Goal: Task Accomplishment & Management: Manage account settings

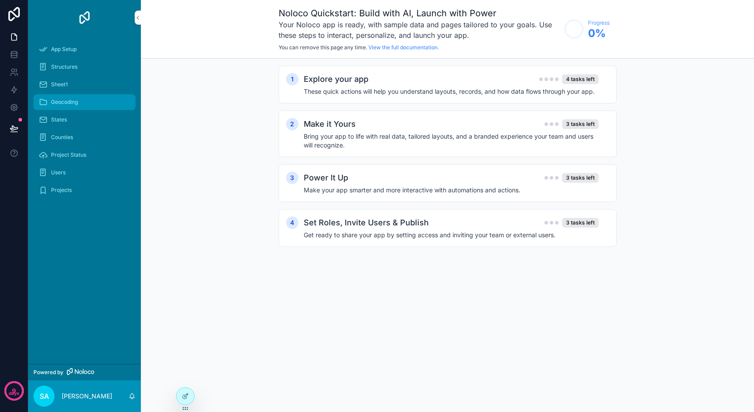
click at [76, 101] on span "Geocoding" at bounding box center [64, 102] width 27 height 7
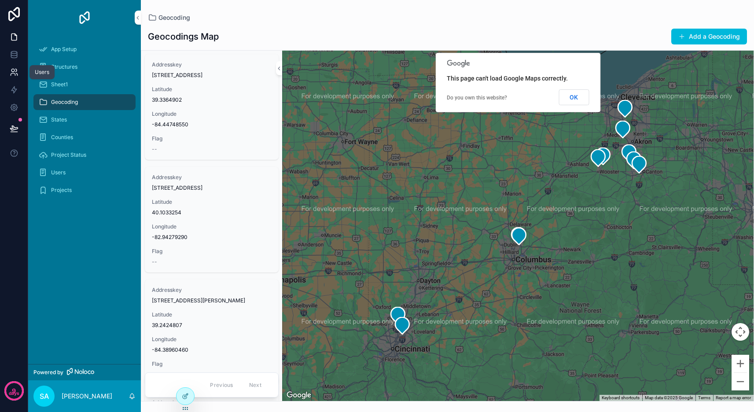
click at [16, 72] on icon at bounding box center [14, 72] width 9 height 9
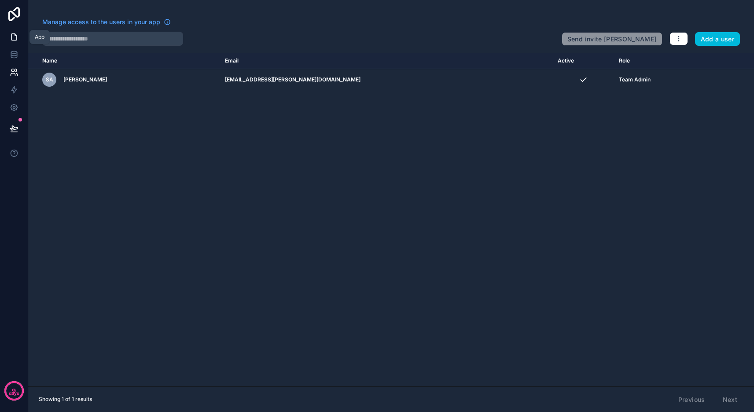
click at [16, 37] on icon at bounding box center [14, 37] width 9 height 9
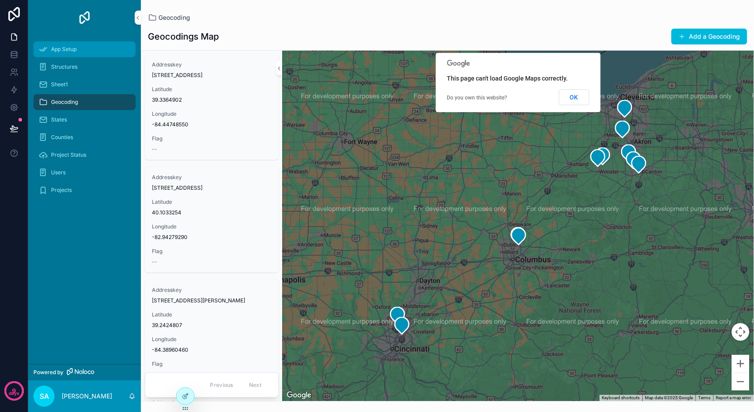
click at [79, 49] on div "App Setup" at bounding box center [85, 49] width 92 height 14
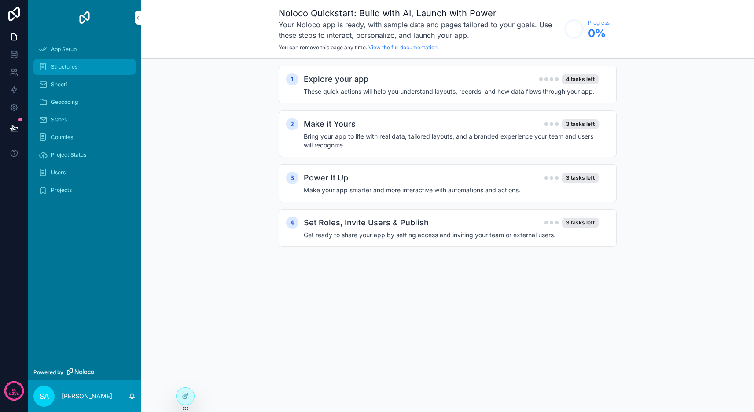
click at [74, 64] on span "Structures" at bounding box center [64, 66] width 26 height 7
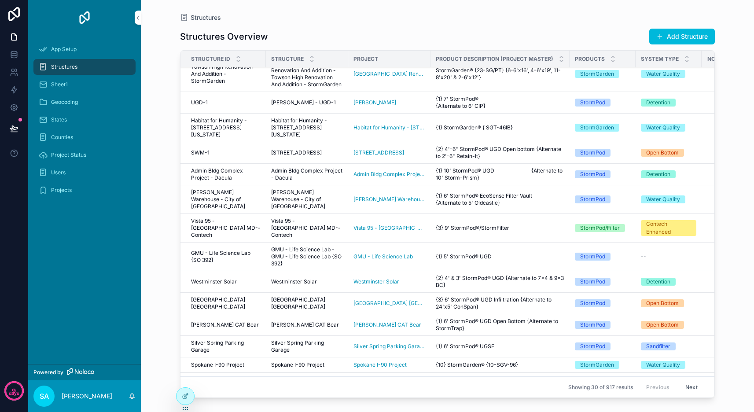
scroll to position [322, 0]
click at [81, 82] on div "Sheet1" at bounding box center [85, 84] width 92 height 14
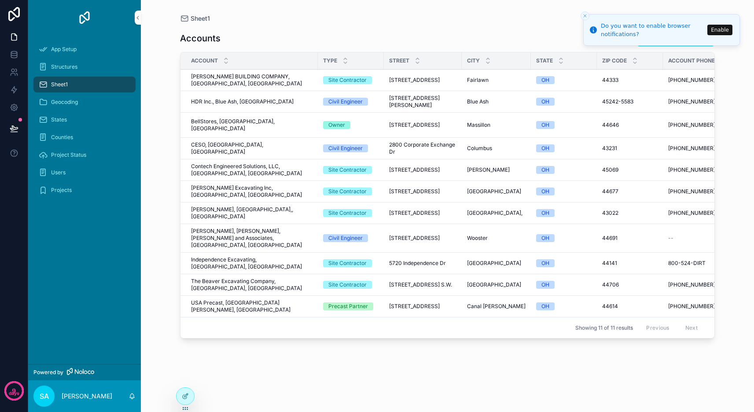
click at [727, 30] on button "Enable" at bounding box center [719, 30] width 25 height 11
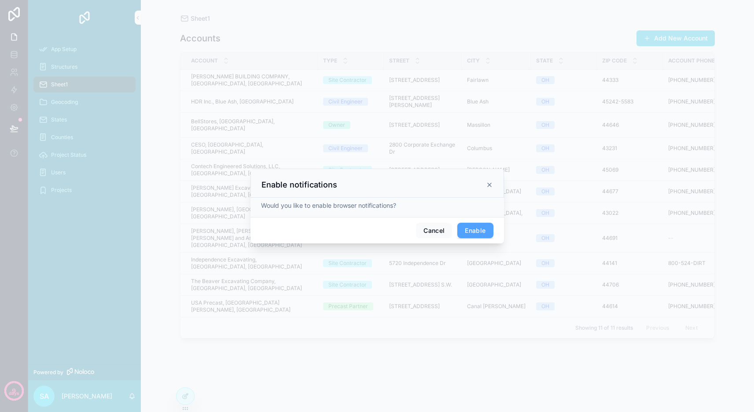
click at [480, 235] on button "Enable" at bounding box center [475, 231] width 36 height 16
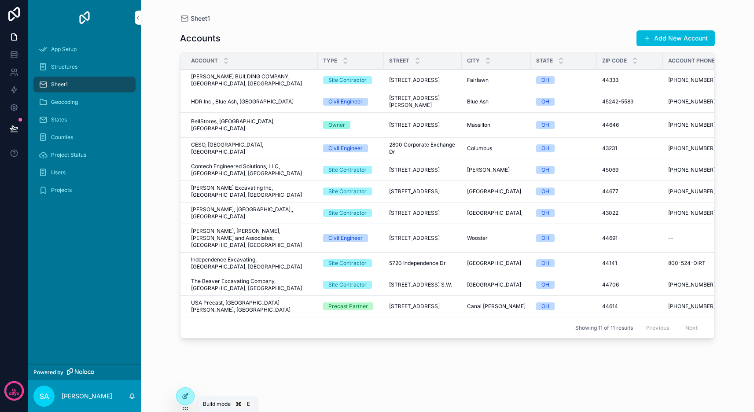
click at [186, 397] on icon at bounding box center [185, 396] width 7 height 7
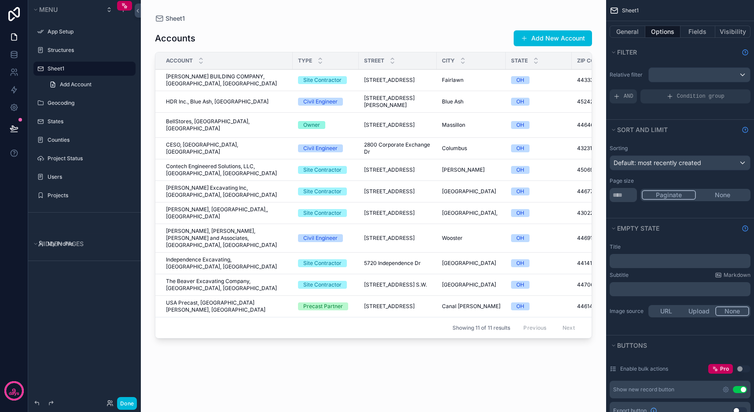
click at [231, 372] on div "scrollable content" at bounding box center [373, 200] width 465 height 401
click at [236, 361] on div "Accounts Add New Account Account Type Street City State Zip Code Account Phone …" at bounding box center [373, 212] width 437 height 379
click at [49, 124] on label "States" at bounding box center [89, 121] width 83 height 7
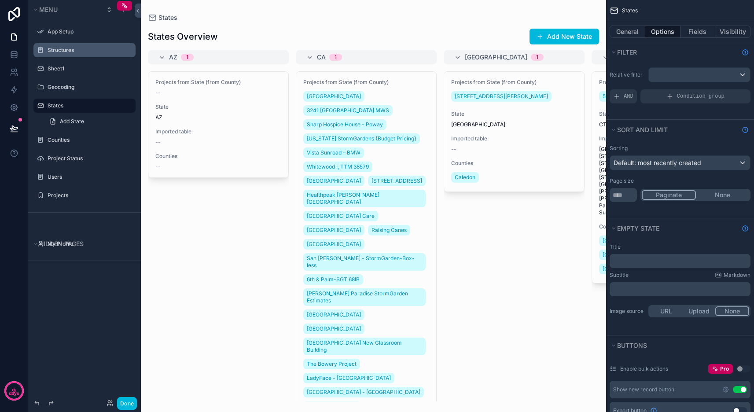
click at [62, 48] on label "Structures" at bounding box center [89, 50] width 83 height 7
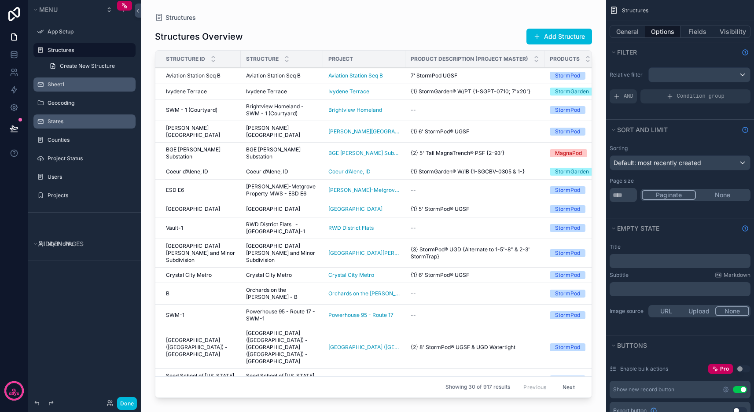
click at [82, 88] on label "Sheet1" at bounding box center [89, 84] width 83 height 7
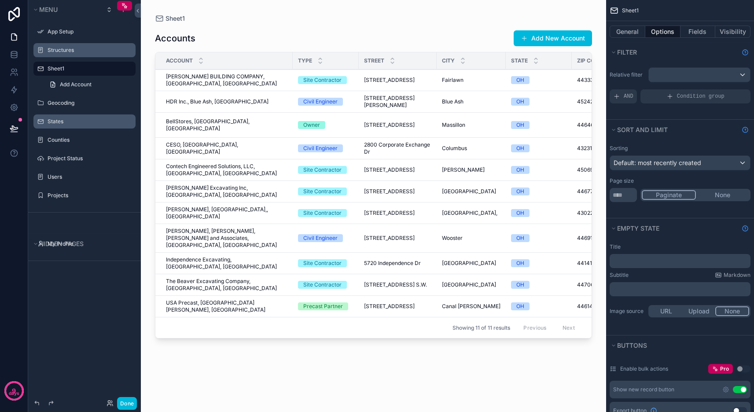
click at [80, 68] on label "Sheet1" at bounding box center [89, 68] width 83 height 7
click at [99, 84] on link "Add Account" at bounding box center [90, 84] width 92 height 14
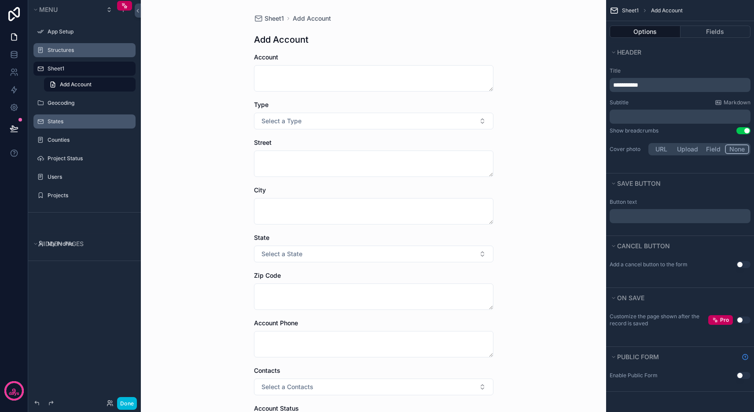
click at [93, 72] on label "Sheet1" at bounding box center [89, 68] width 83 height 7
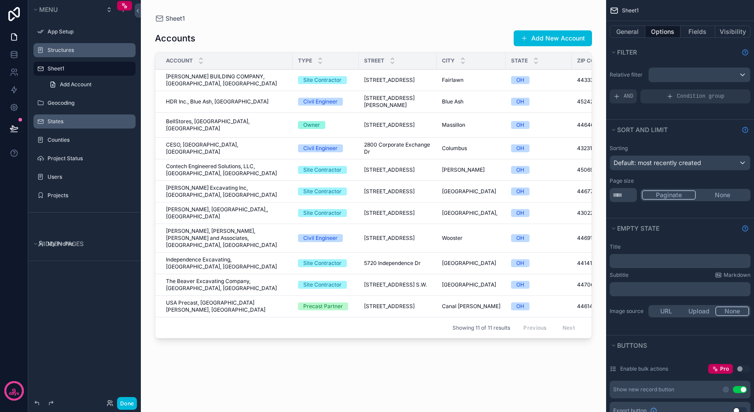
click at [0, 0] on icon "scrollable content" at bounding box center [0, 0] width 0 height 0
click at [114, 69] on icon "scrollable content" at bounding box center [116, 68] width 7 height 7
click at [0, 0] on icon "scrollable content" at bounding box center [0, 0] width 0 height 0
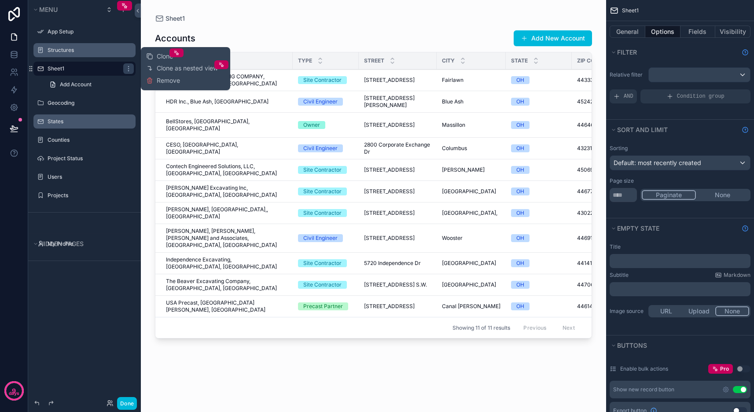
click at [72, 291] on div "Menu App Setup Structures Sheet1 Add Account Geocoding States Counties Project …" at bounding box center [84, 200] width 113 height 401
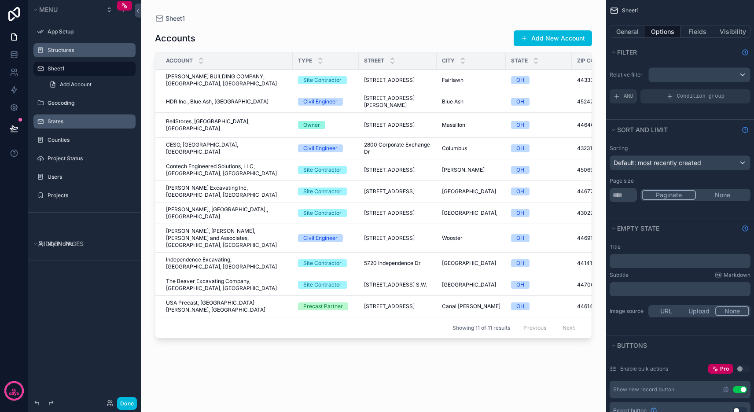
click at [286, 350] on div "Accounts Add New Account Account Type Street City State Zip Code Account Phone …" at bounding box center [373, 212] width 437 height 379
click at [289, 302] on td "USA Precast, [GEOGRAPHIC_DATA][PERSON_NAME], [GEOGRAPHIC_DATA] [GEOGRAPHIC_DATA…" at bounding box center [223, 307] width 137 height 22
click at [127, 6] on icon "scrollable content" at bounding box center [125, 6] width 3 height 3
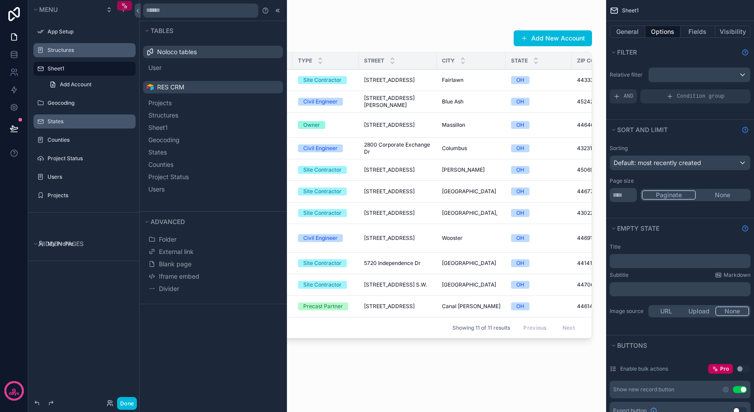
click at [124, 7] on icon "scrollable content" at bounding box center [124, 5] width 7 height 7
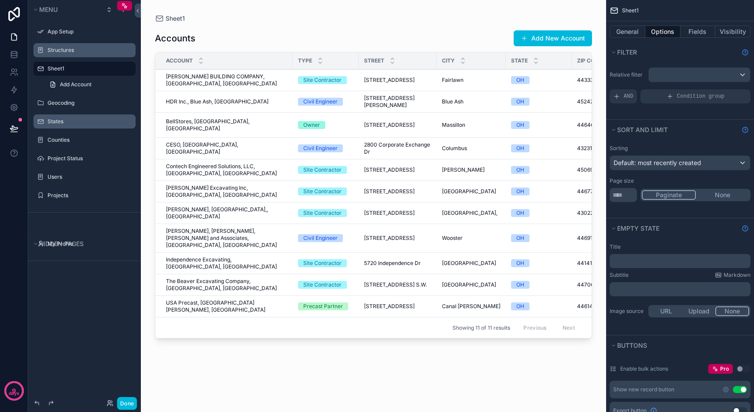
click at [241, 372] on div "Accounts Add New Account Account Type Street City State Zip Code Account Phone …" at bounding box center [373, 212] width 437 height 379
click at [405, 16] on div "Sheet1" at bounding box center [373, 18] width 437 height 9
click at [0, 0] on icon "scrollable content" at bounding box center [0, 0] width 0 height 0
click at [268, 20] on div "Sheet1" at bounding box center [373, 18] width 437 height 9
click at [275, 375] on div "Accounts Add New Account Account Type Street City State Zip Code Account Phone …" at bounding box center [373, 212] width 437 height 379
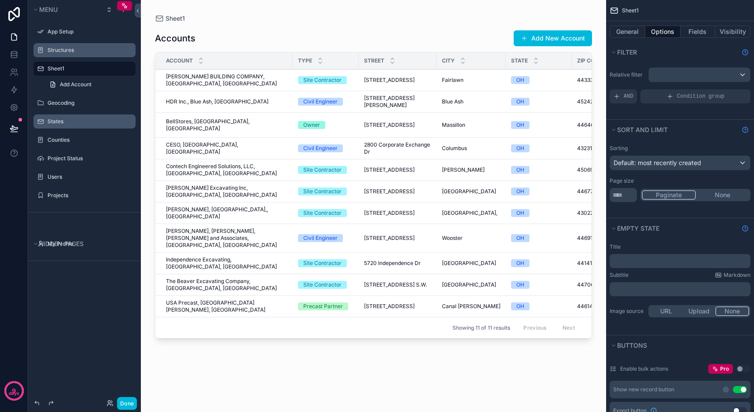
click at [275, 375] on div "Accounts Add New Account Account Type Street City State Zip Code Account Phone …" at bounding box center [373, 212] width 437 height 379
click at [439, 364] on div "Accounts Add New Account Account Type Street City State Zip Code Account Phone …" at bounding box center [373, 212] width 437 height 379
click at [18, 55] on icon at bounding box center [14, 54] width 9 height 9
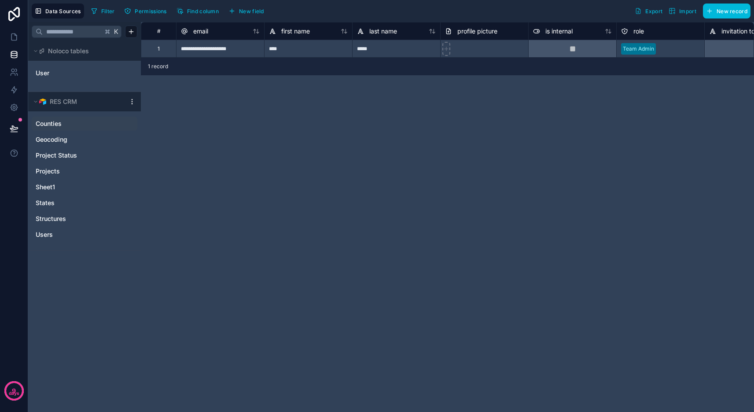
click at [46, 121] on span "Counties" at bounding box center [49, 123] width 26 height 9
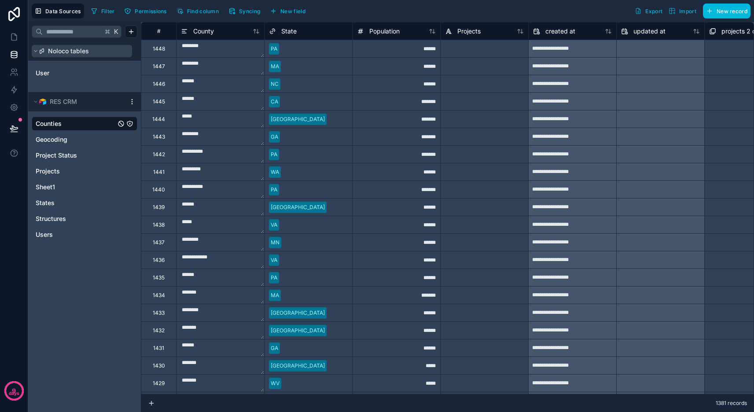
click at [66, 50] on span "Noloco tables" at bounding box center [68, 51] width 41 height 9
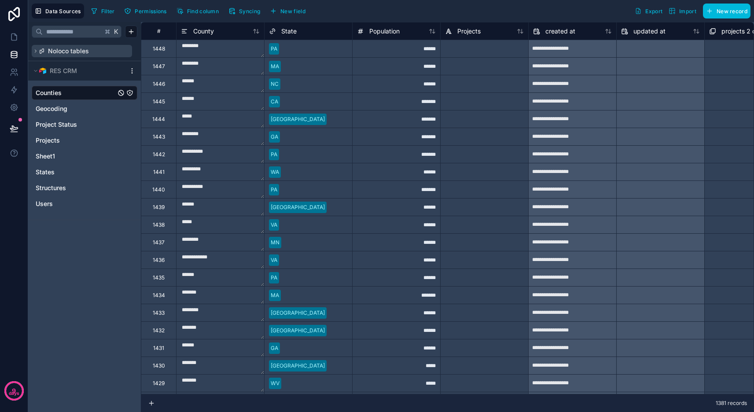
click at [66, 50] on span "Noloco tables" at bounding box center [68, 51] width 41 height 9
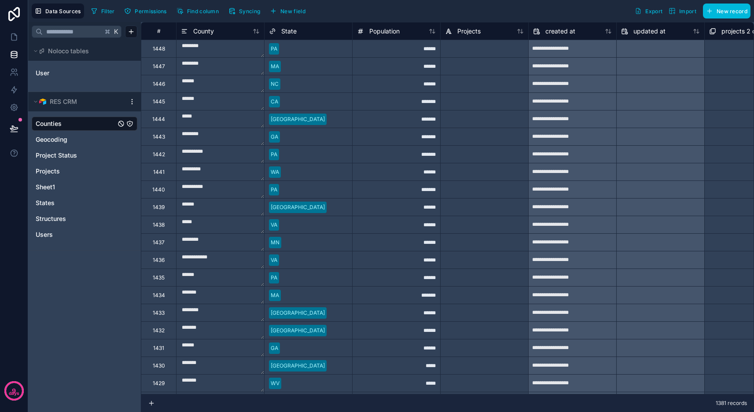
click at [62, 121] on link "Counties" at bounding box center [76, 123] width 80 height 9
click at [53, 172] on span "Projects" at bounding box center [48, 171] width 24 height 9
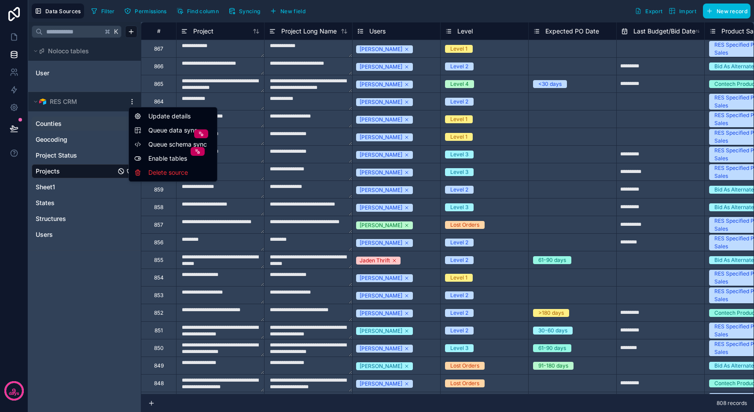
click at [131, 100] on html "**********" at bounding box center [377, 206] width 754 height 412
click at [165, 118] on div "Update details" at bounding box center [173, 116] width 85 height 14
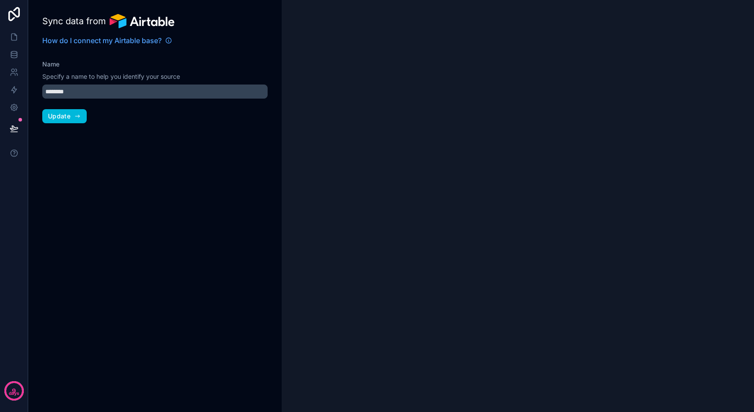
type input "*******"
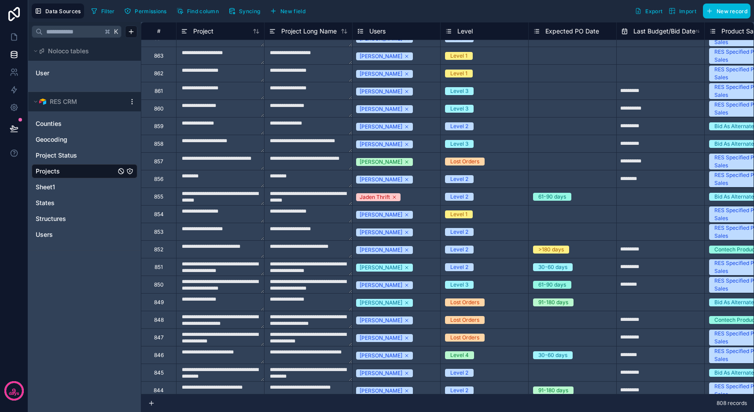
scroll to position [96, 0]
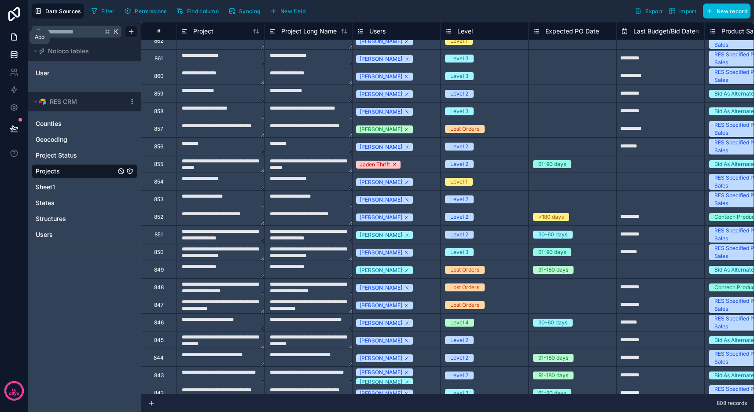
click at [15, 38] on icon at bounding box center [14, 37] width 9 height 9
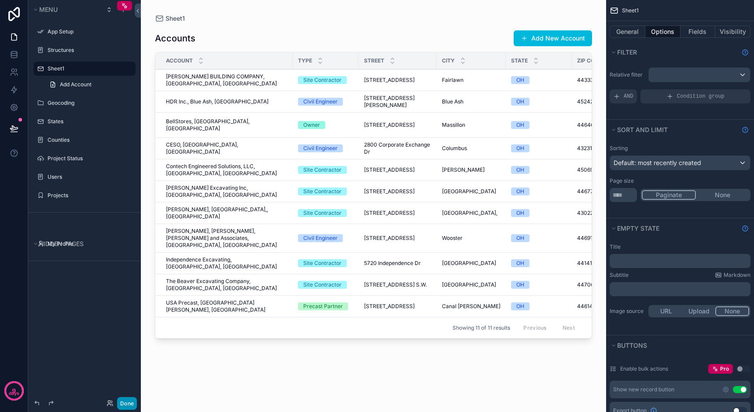
click at [121, 407] on button "Done" at bounding box center [127, 403] width 20 height 13
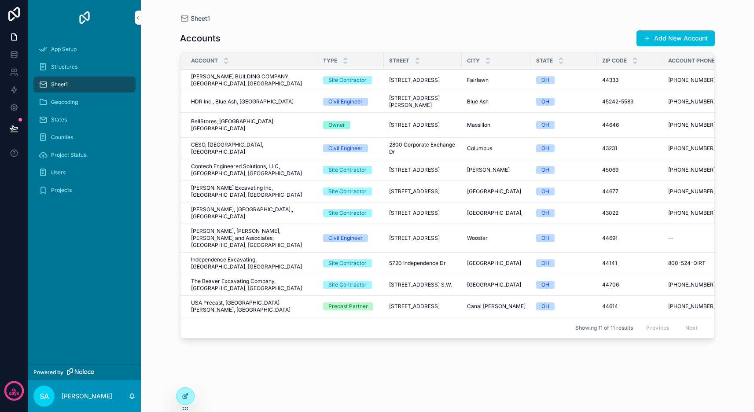
click at [179, 394] on div at bounding box center [185, 396] width 18 height 17
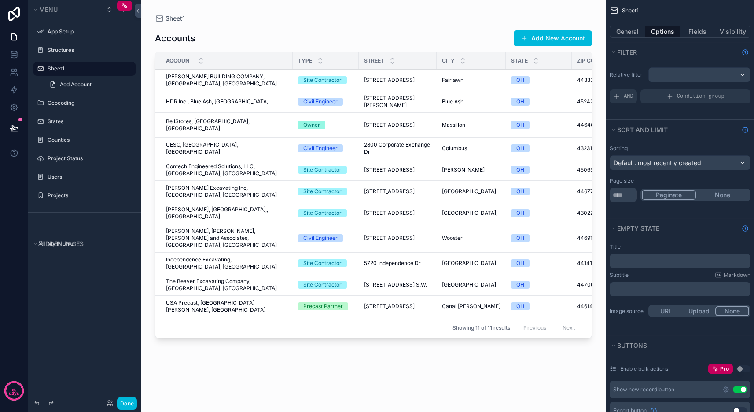
click at [343, 294] on div "scrollable content" at bounding box center [373, 200] width 465 height 401
click at [343, 296] on td "Precast Partner" at bounding box center [326, 307] width 66 height 22
click at [634, 34] on button "General" at bounding box center [628, 32] width 36 height 12
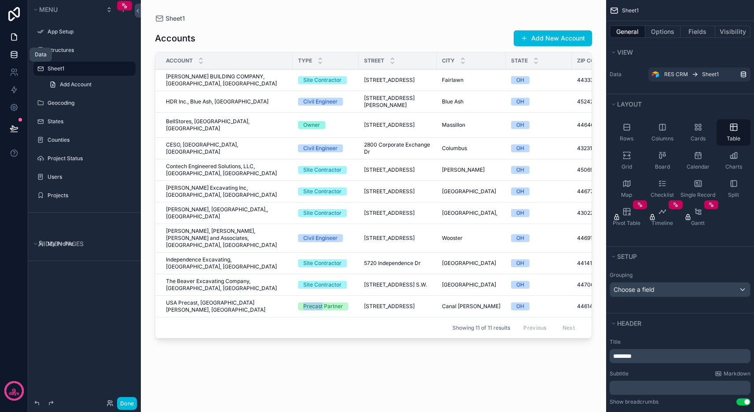
click at [15, 57] on icon at bounding box center [14, 54] width 9 height 9
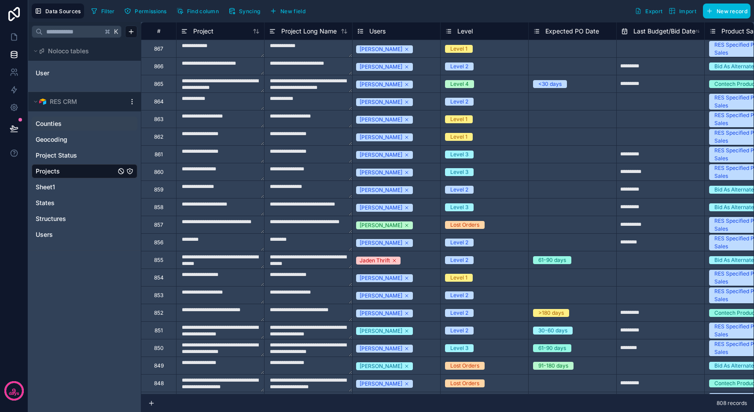
click at [57, 123] on span "Counties" at bounding box center [49, 123] width 26 height 9
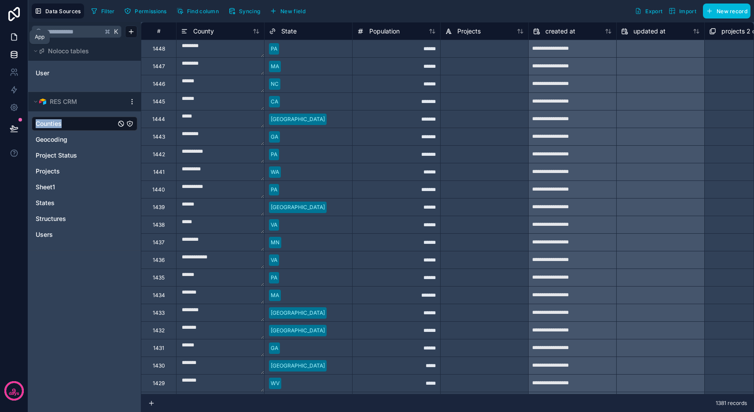
click at [16, 37] on icon at bounding box center [14, 37] width 9 height 9
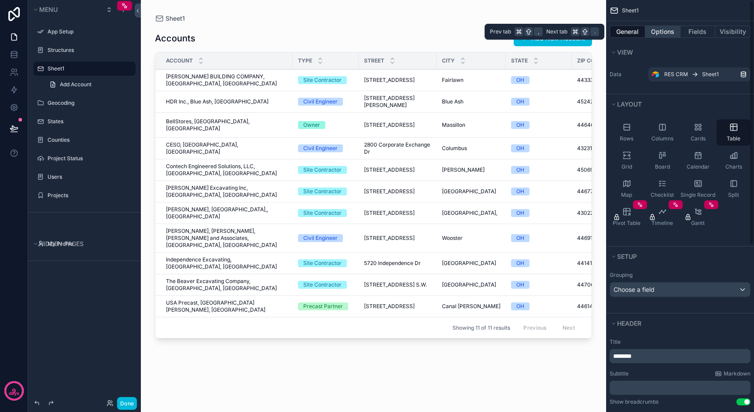
click at [664, 33] on button "Options" at bounding box center [662, 32] width 35 height 12
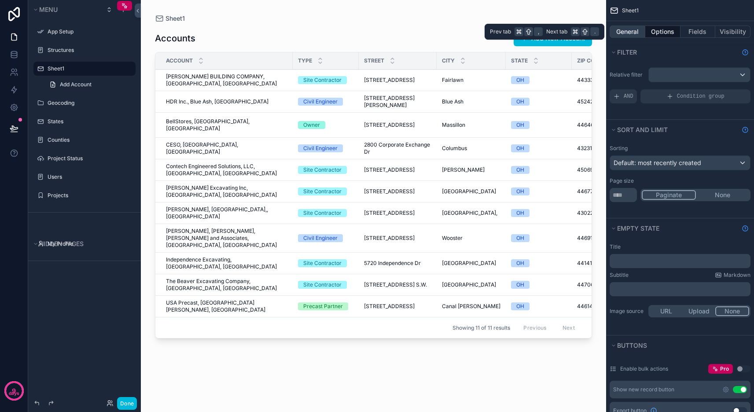
click at [628, 33] on button "General" at bounding box center [628, 32] width 36 height 12
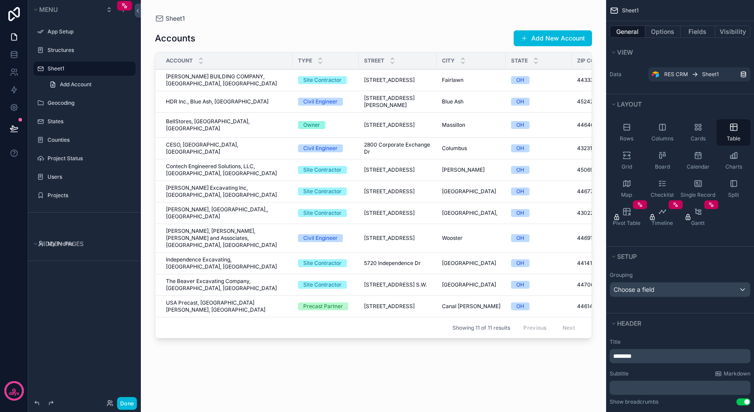
click at [0, 0] on icon "scrollable content" at bounding box center [0, 0] width 0 height 0
click at [115, 70] on icon "scrollable content" at bounding box center [116, 68] width 4 height 3
click at [0, 0] on icon "scrollable content" at bounding box center [0, 0] width 0 height 0
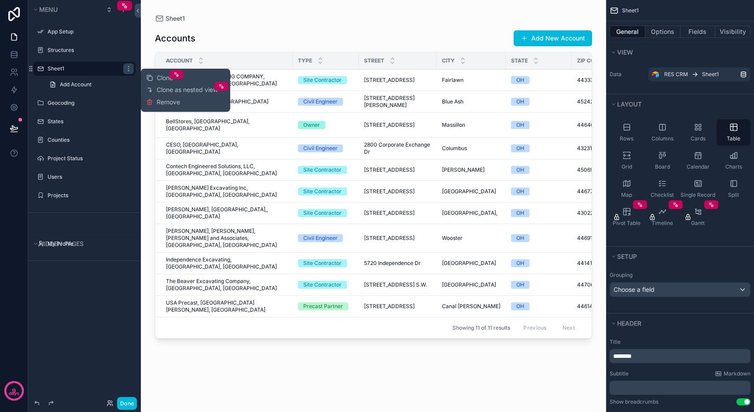
click at [72, 299] on div "Menu App Setup Structures Sheet1 Add Account Geocoding States Counties Project …" at bounding box center [84, 200] width 113 height 401
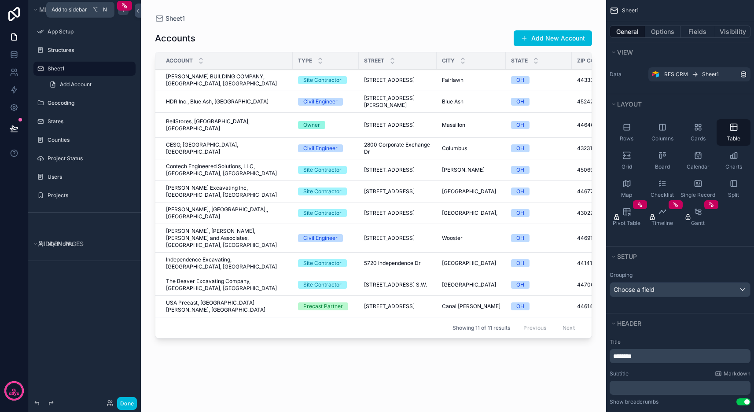
click at [121, 12] on icon "scrollable content" at bounding box center [123, 9] width 7 height 7
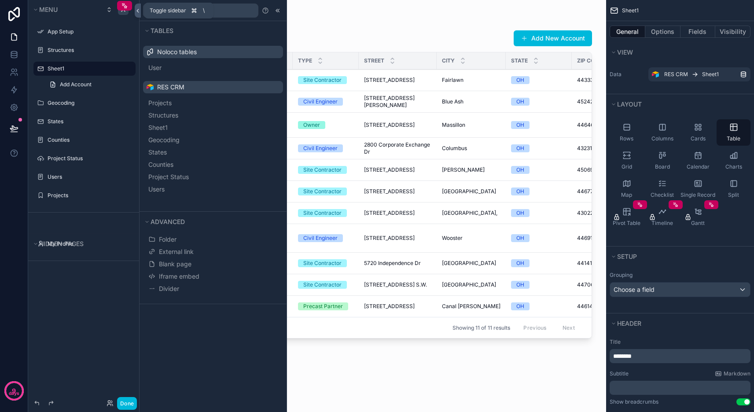
click at [135, 14] on icon at bounding box center [138, 10] width 6 height 7
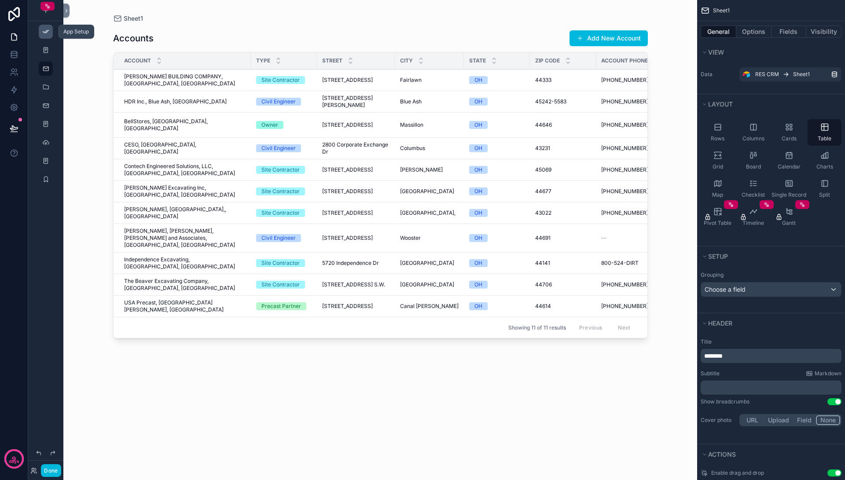
click at [49, 33] on icon "scrollable content" at bounding box center [45, 31] width 7 height 7
click at [12, 10] on icon at bounding box center [14, 14] width 18 height 14
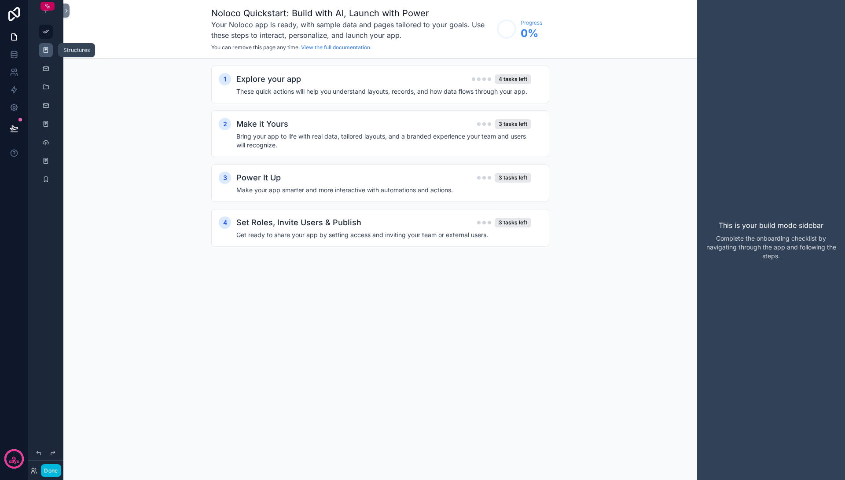
click at [46, 50] on icon "scrollable content" at bounding box center [45, 50] width 7 height 7
click at [48, 50] on icon "scrollable content" at bounding box center [45, 50] width 7 height 7
click at [48, 73] on div "scrollable content" at bounding box center [45, 69] width 11 height 14
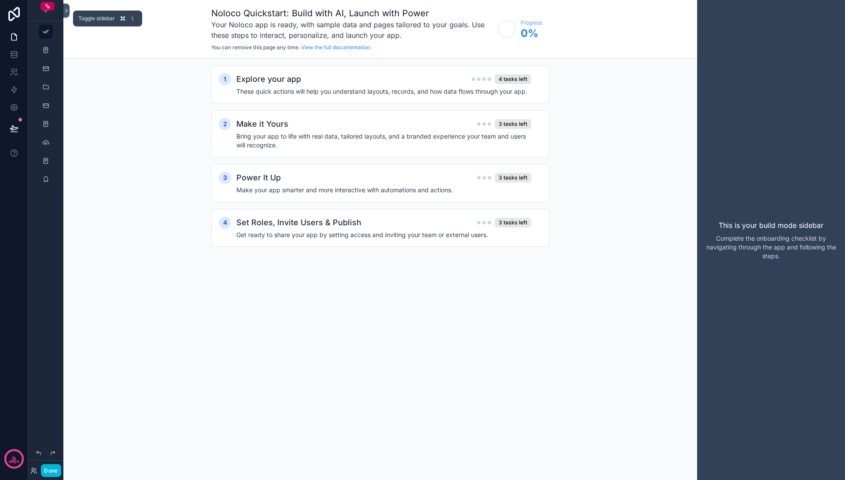
click at [67, 11] on icon at bounding box center [67, 10] width 2 height 3
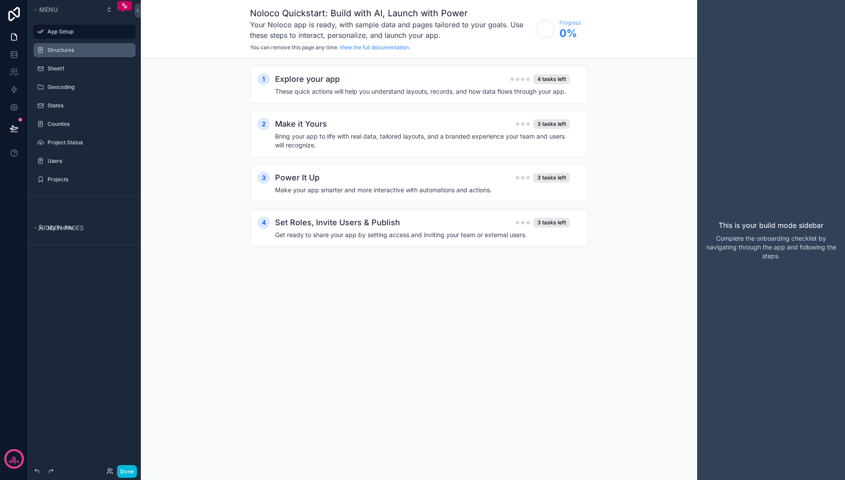
click at [59, 52] on label "Structures" at bounding box center [89, 50] width 83 height 7
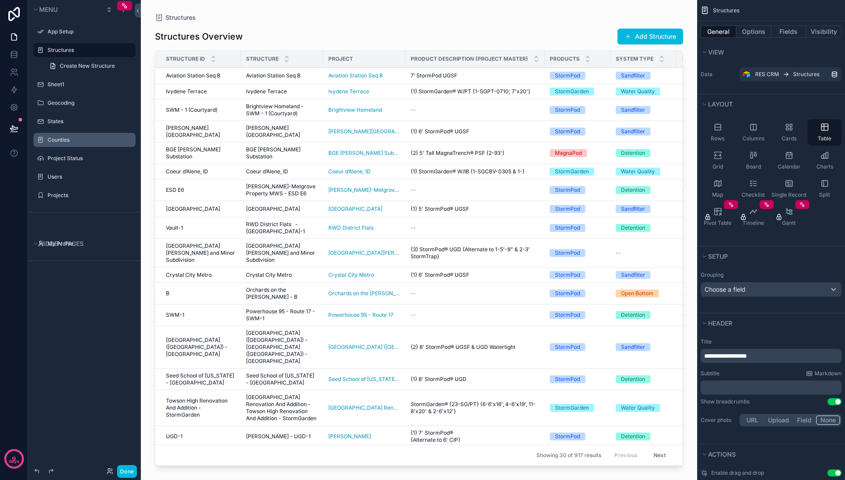
click at [79, 140] on label "Counties" at bounding box center [89, 139] width 83 height 7
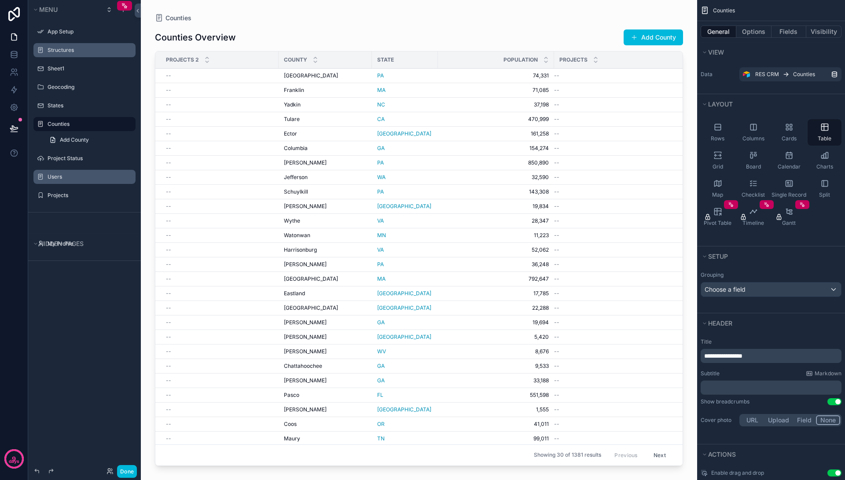
click at [63, 180] on div "Users" at bounding box center [91, 176] width 86 height 7
click at [61, 194] on label "Projects" at bounding box center [89, 195] width 83 height 7
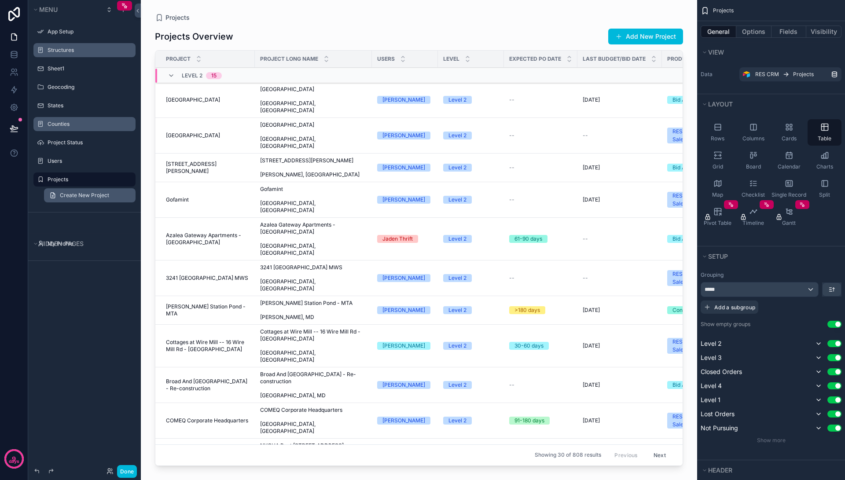
click at [80, 195] on span "Create New Project" at bounding box center [84, 195] width 49 height 7
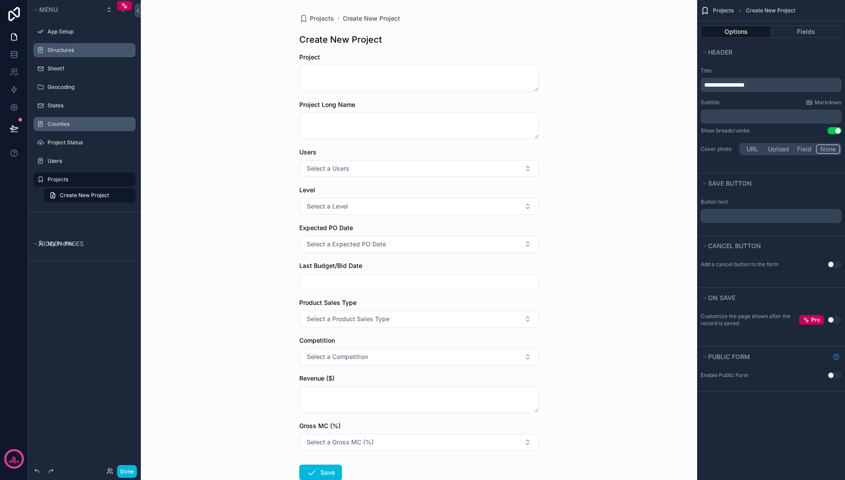
click at [243, 121] on div "Projects Create New Project Create New Project Project Project Long Name Users …" at bounding box center [419, 240] width 556 height 480
click at [343, 126] on textarea "scrollable content" at bounding box center [418, 126] width 239 height 26
click at [532, 99] on form "Project Project Long Name Users Select a Users Level Select a Level Expected PO…" at bounding box center [418, 295] width 239 height 484
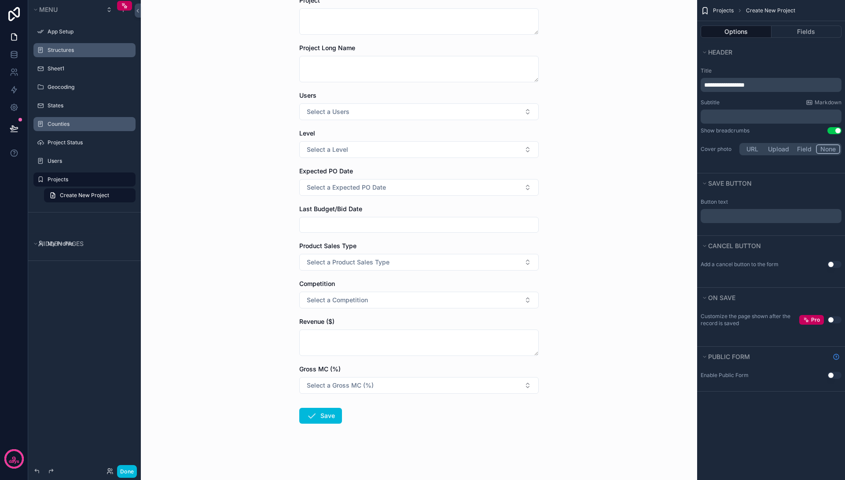
scroll to position [57, 0]
click at [463, 386] on button "Select a Gross MC (%)" at bounding box center [418, 385] width 239 height 17
click at [558, 378] on div "Projects Create New Project Create New Project Project Project Long Name Users …" at bounding box center [419, 183] width 556 height 480
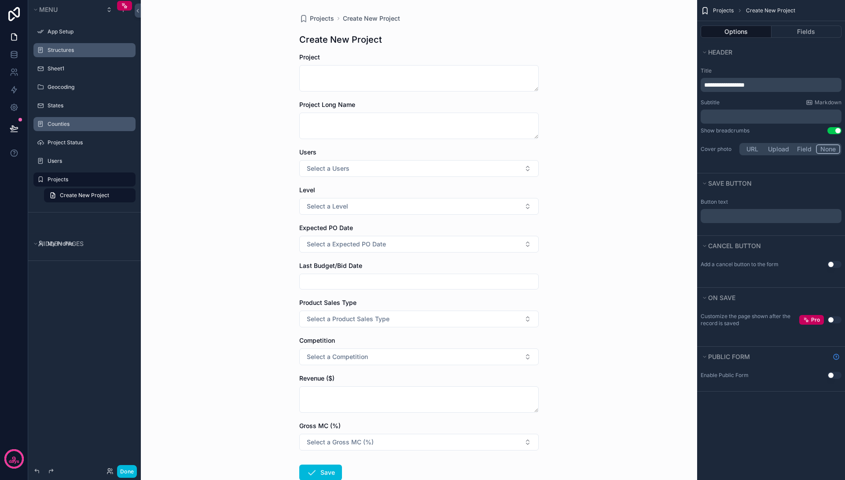
scroll to position [0, 0]
click at [738, 36] on button "Options" at bounding box center [736, 32] width 71 height 12
click at [737, 32] on button "Options" at bounding box center [736, 32] width 71 height 12
click at [743, 29] on button "Options" at bounding box center [736, 32] width 71 height 12
click at [758, 9] on span "Create New Project" at bounding box center [770, 10] width 49 height 7
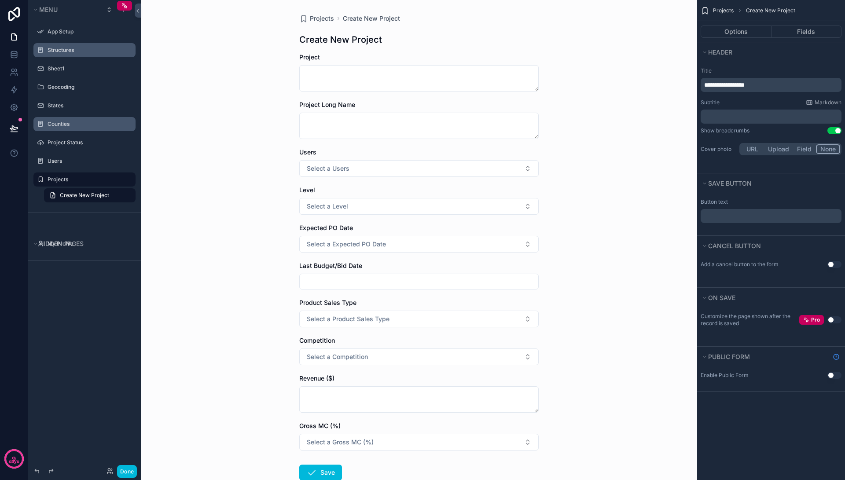
click at [47, 308] on div "Menu App Setup Structures Sheet1 Geocoding States Counties Project Status Users…" at bounding box center [84, 235] width 113 height 470
click at [16, 38] on icon at bounding box center [14, 37] width 9 height 9
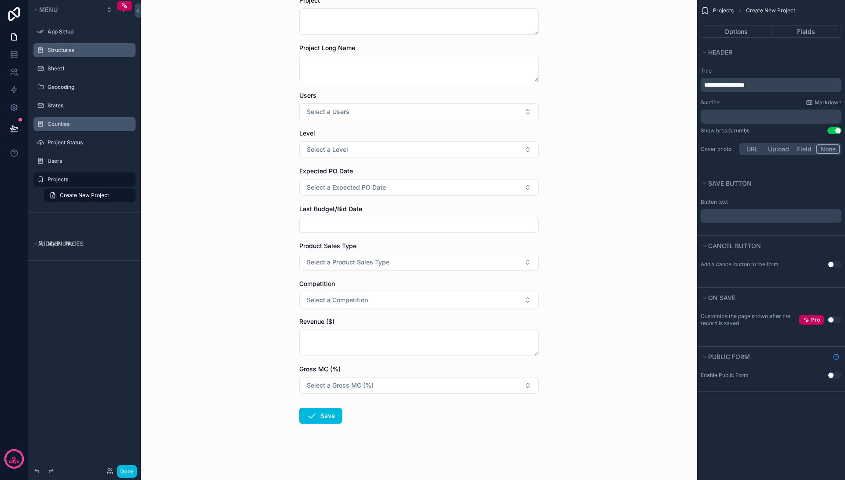
scroll to position [57, 0]
click at [92, 181] on label "Projects" at bounding box center [89, 179] width 83 height 7
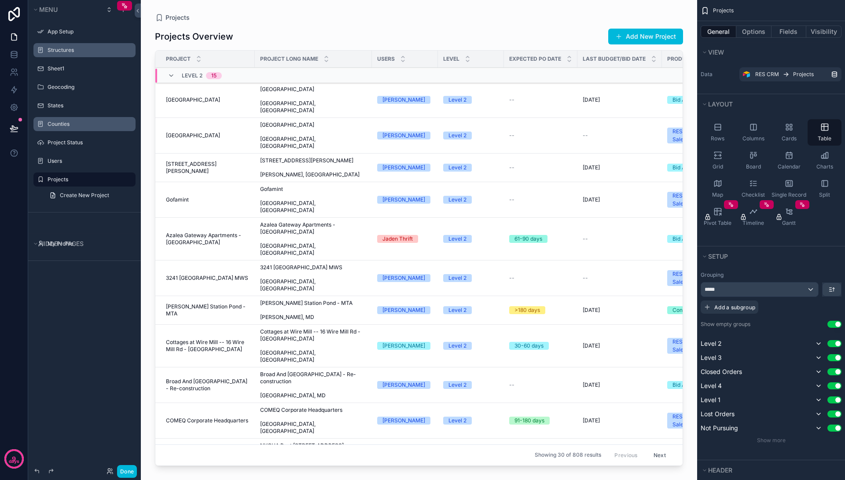
click at [215, 6] on div "Projects Projects Overview Add New Project Project Project Long Name Users Leve…" at bounding box center [419, 235] width 556 height 470
click at [59, 35] on div "App Setup" at bounding box center [91, 31] width 86 height 7
click at [0, 0] on icon "scrollable content" at bounding box center [0, 0] width 0 height 0
click at [52, 48] on label "Structures" at bounding box center [89, 50] width 83 height 7
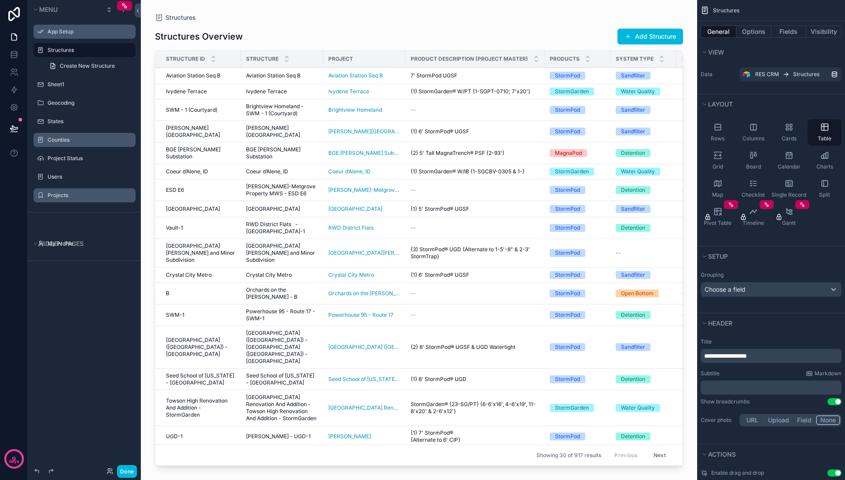
click at [56, 28] on div "App Setup" at bounding box center [91, 31] width 86 height 7
click at [56, 34] on label "App Setup" at bounding box center [89, 31] width 83 height 7
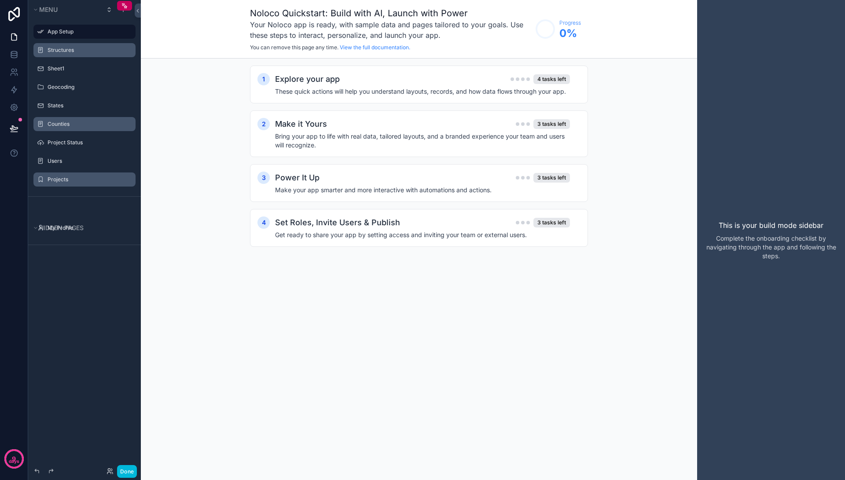
click at [57, 51] on label "Structures" at bounding box center [89, 50] width 83 height 7
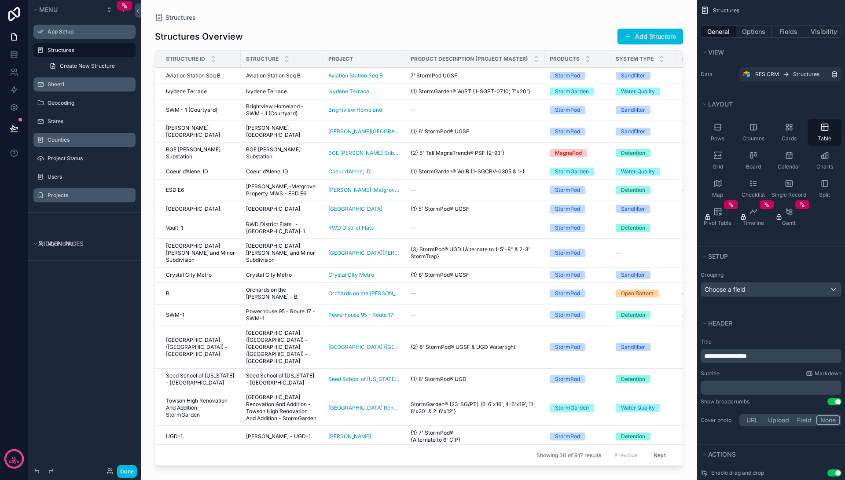
click at [80, 85] on label "Sheet1" at bounding box center [89, 84] width 83 height 7
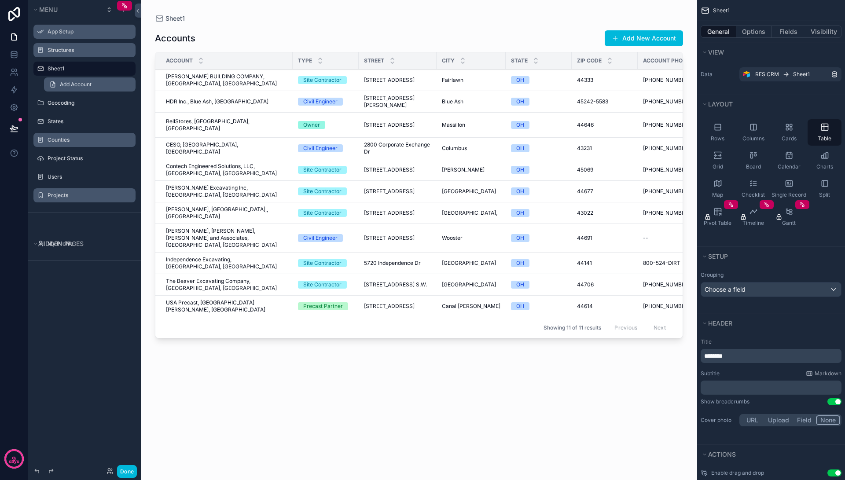
click at [66, 79] on link "Add Account" at bounding box center [90, 84] width 92 height 14
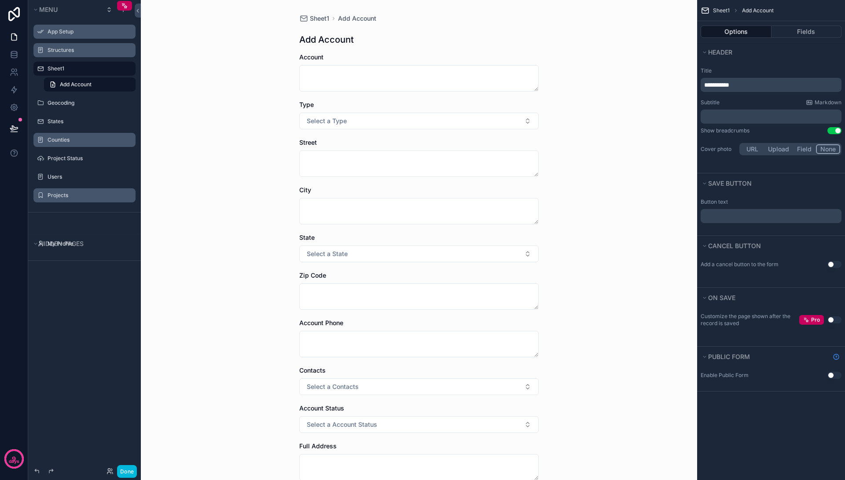
click at [74, 111] on div "scrollable content" at bounding box center [84, 112] width 113 height 2
click at [73, 96] on div "Geocoding" at bounding box center [84, 103] width 99 height 14
click at [63, 104] on label "Geocoding" at bounding box center [89, 102] width 83 height 7
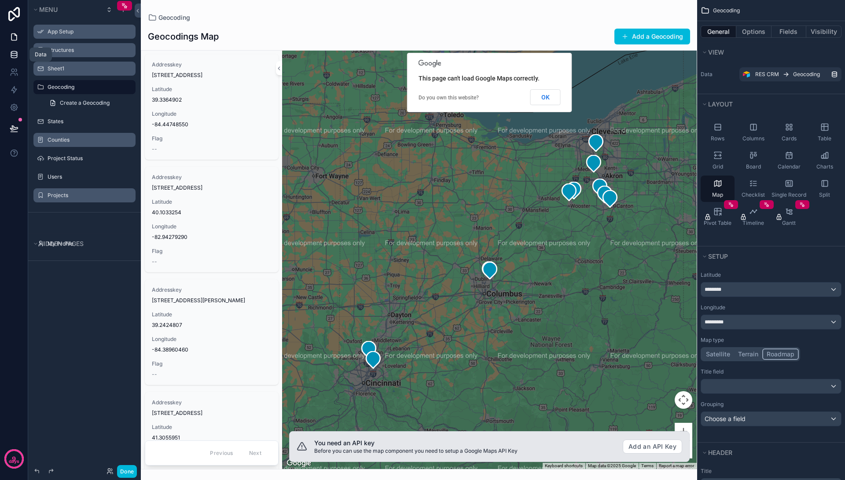
click at [17, 57] on icon at bounding box center [14, 57] width 6 height 4
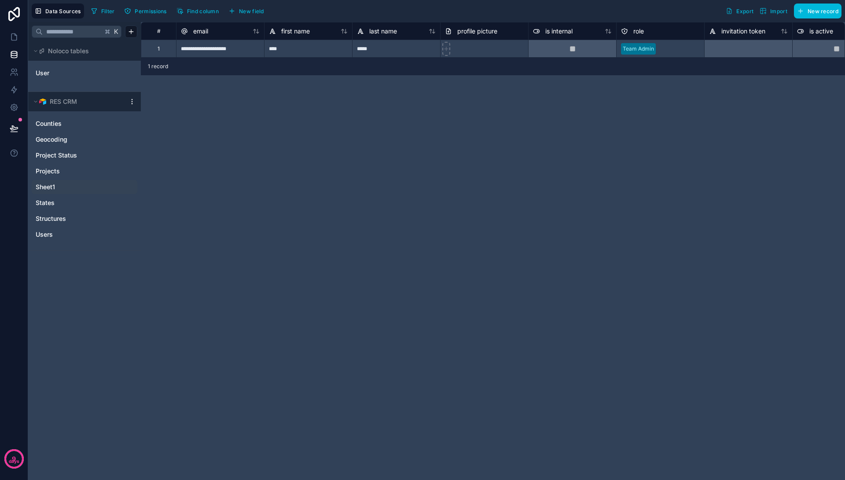
click at [49, 182] on div "Sheet1" at bounding box center [85, 187] width 106 height 14
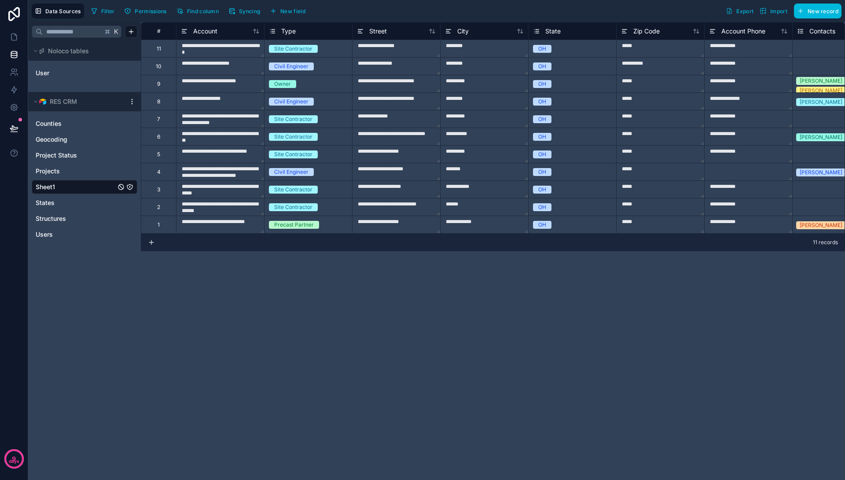
click at [49, 186] on span "Sheet1" at bounding box center [45, 187] width 19 height 9
click at [58, 187] on link "Sheet1" at bounding box center [76, 187] width 80 height 9
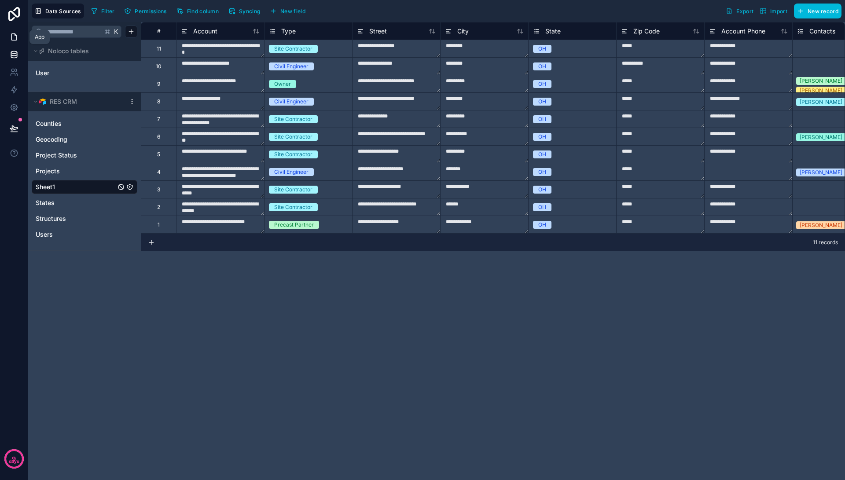
click at [14, 35] on icon at bounding box center [14, 37] width 9 height 9
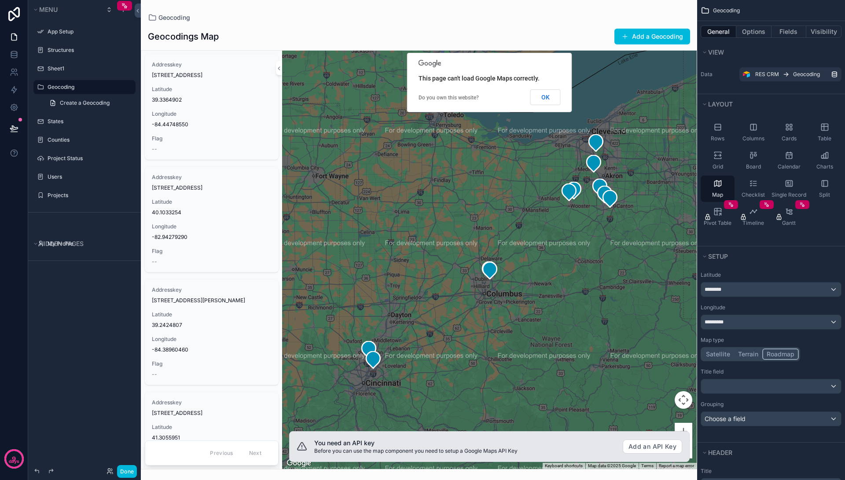
click at [166, 16] on div "scrollable content" at bounding box center [419, 240] width 556 height 480
click at [68, 300] on div "Menu App Setup Structures Sheet1 Geocoding Create a Geocoding States Counties P…" at bounding box center [84, 235] width 113 height 470
click at [62, 72] on div "Sheet1" at bounding box center [91, 68] width 86 height 7
click at [155, 19] on icon "scrollable content" at bounding box center [152, 17] width 9 height 9
click at [172, 19] on span "Geocoding" at bounding box center [174, 17] width 32 height 9
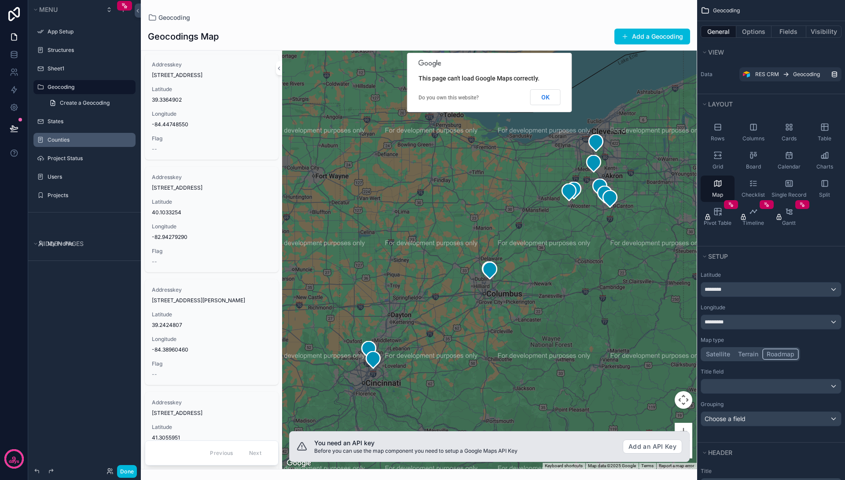
click at [66, 142] on label "Counties" at bounding box center [89, 139] width 83 height 7
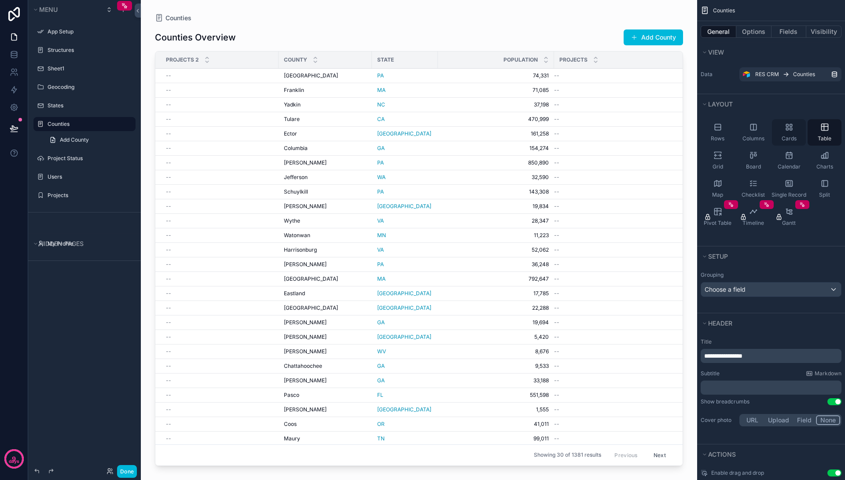
click at [793, 131] on icon "scrollable content" at bounding box center [789, 127] width 9 height 9
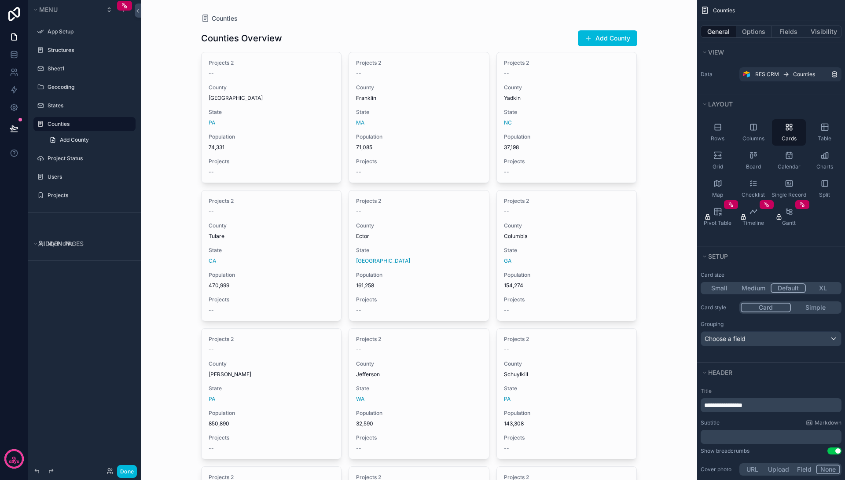
click at [603, 101] on span "Yadkin" at bounding box center [567, 98] width 126 height 7
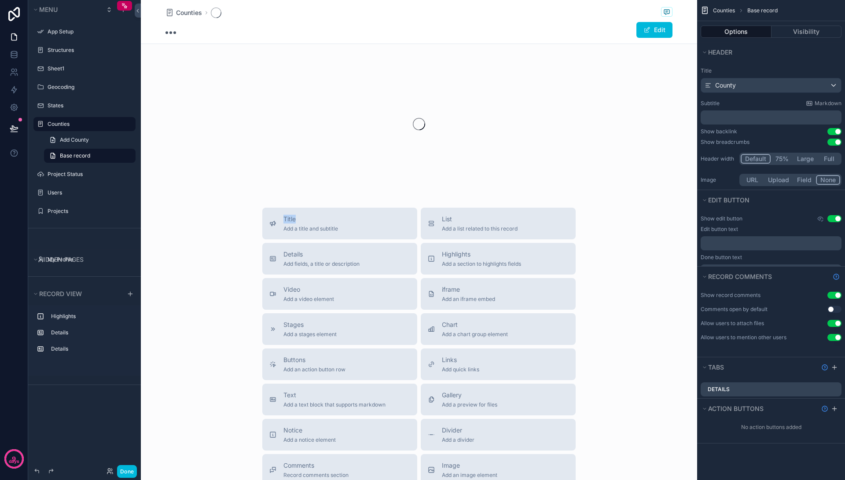
click at [603, 101] on div "scrollable content" at bounding box center [419, 124] width 556 height 139
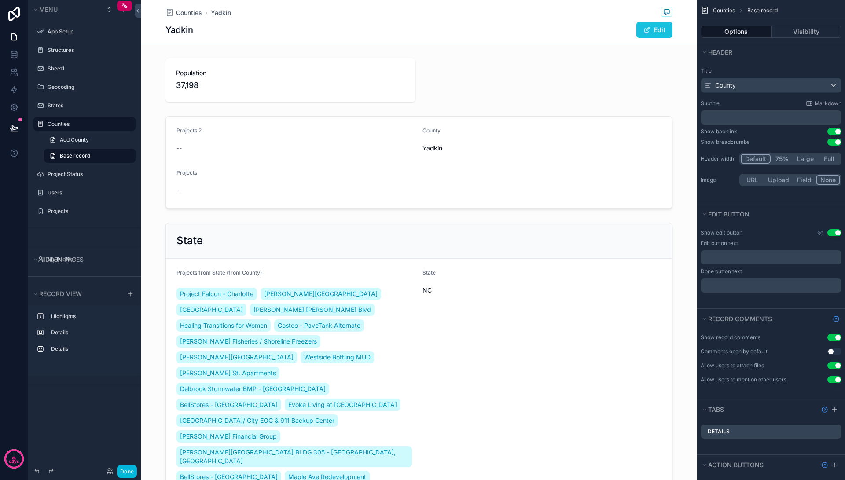
click at [665, 26] on button "Edit" at bounding box center [654, 30] width 36 height 16
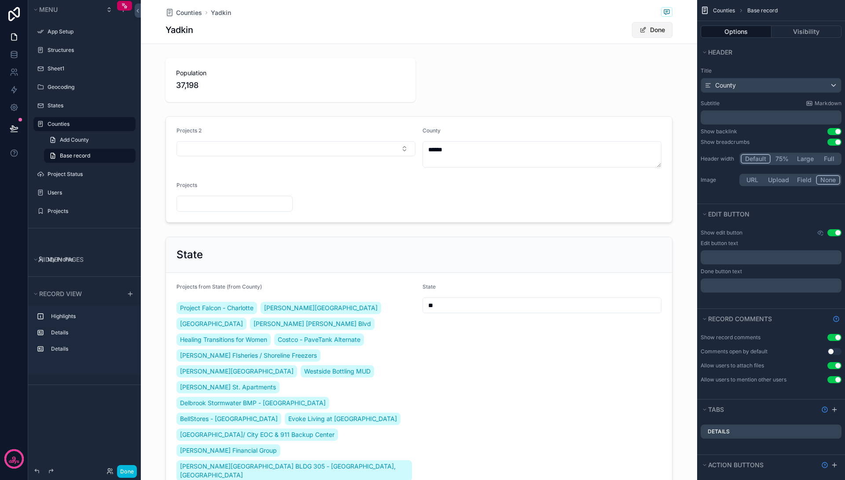
click at [657, 29] on button "Done" at bounding box center [652, 30] width 40 height 16
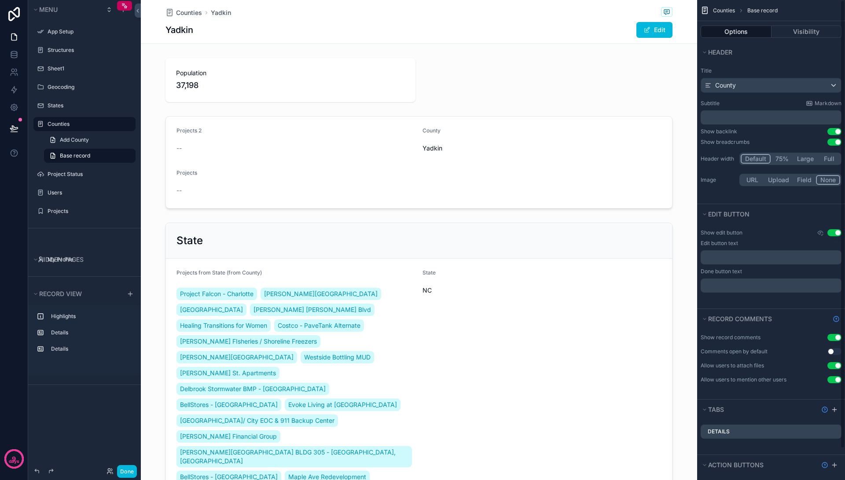
click at [814, 71] on label "Title" at bounding box center [771, 70] width 141 height 7
click at [65, 99] on div "States" at bounding box center [84, 106] width 99 height 14
click at [58, 67] on label "Sheet1" at bounding box center [89, 68] width 83 height 7
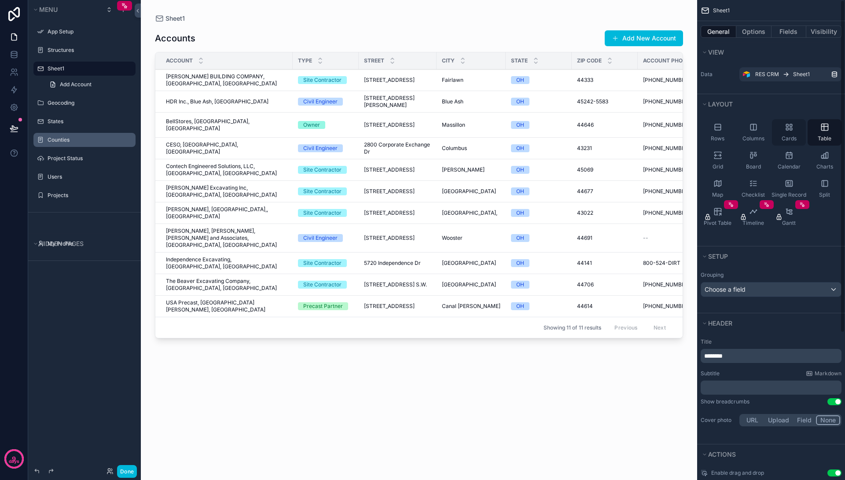
click at [788, 130] on icon "scrollable content" at bounding box center [787, 129] width 2 height 2
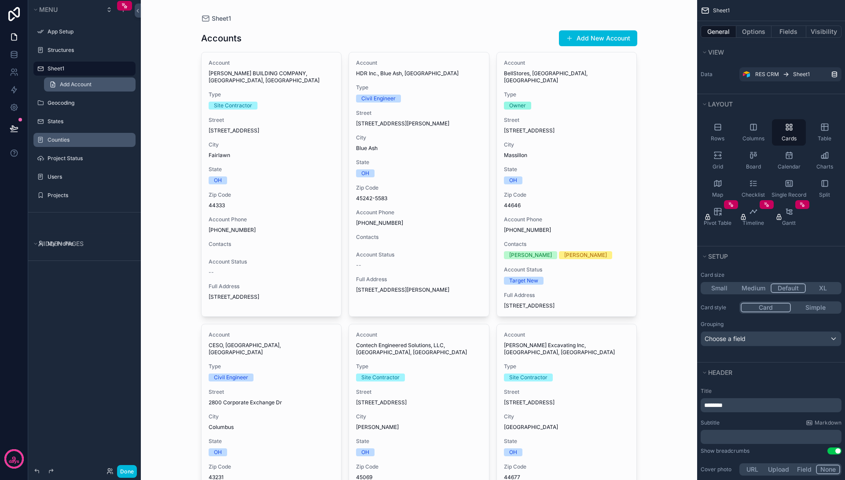
click at [99, 83] on link "Add Account" at bounding box center [90, 84] width 92 height 14
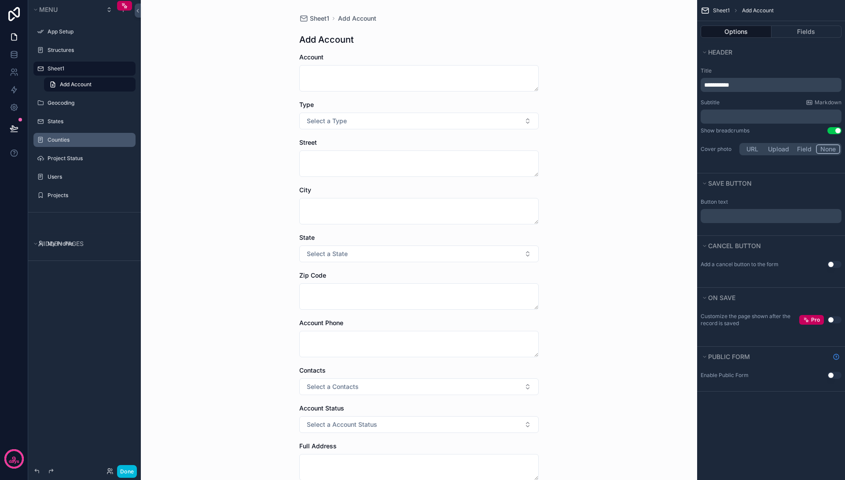
click at [96, 68] on label "Sheet1" at bounding box center [89, 68] width 83 height 7
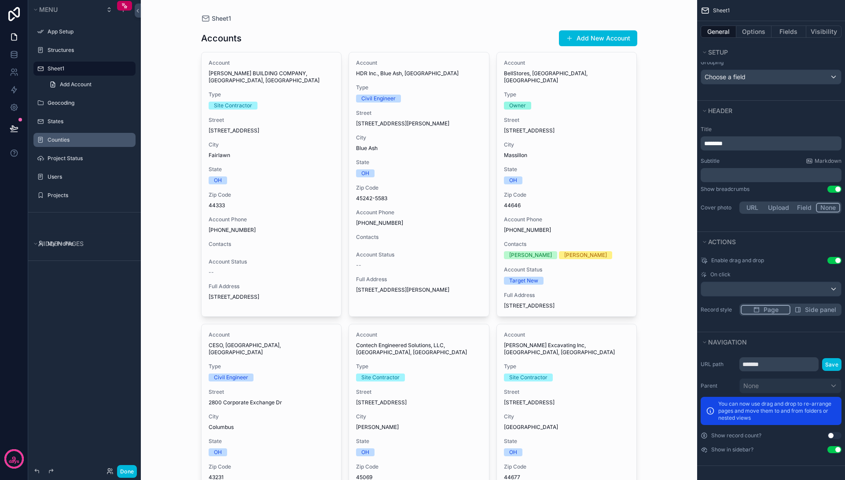
click at [820, 287] on div "scrollable content" at bounding box center [771, 289] width 140 height 14
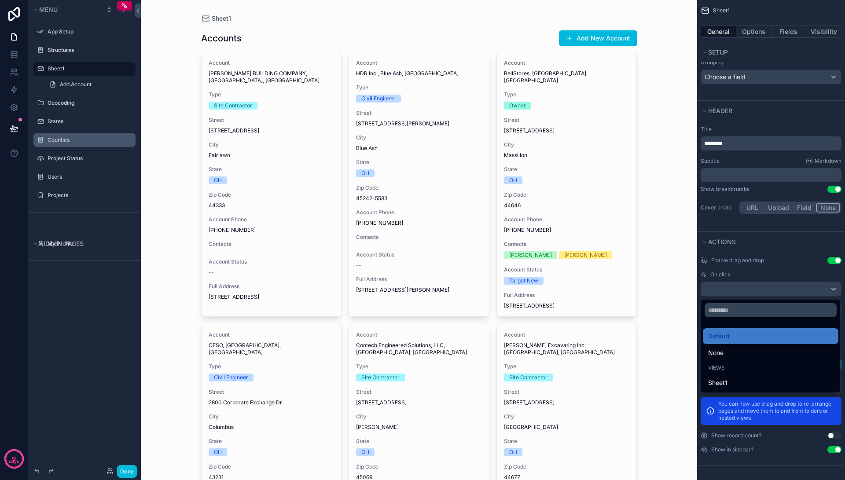
click at [736, 368] on div "Views" at bounding box center [770, 367] width 125 height 7
click at [831, 434] on div "scrollable content" at bounding box center [422, 240] width 845 height 480
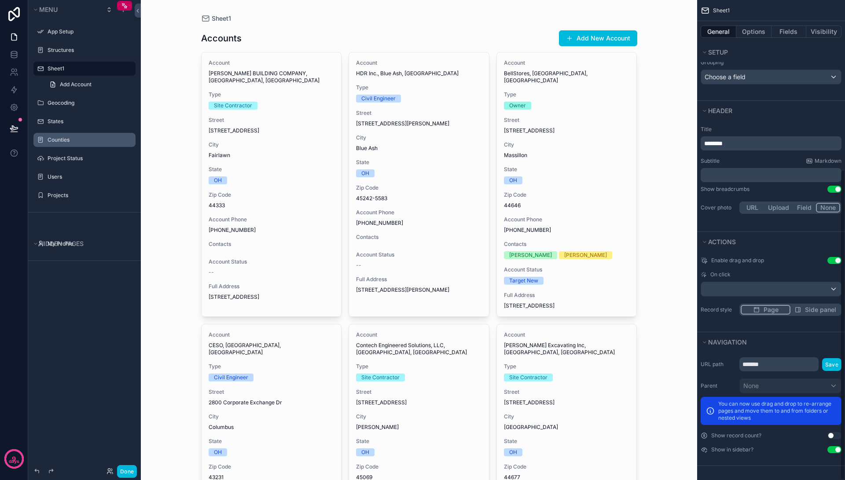
click at [831, 434] on button "Use setting" at bounding box center [834, 435] width 14 height 7
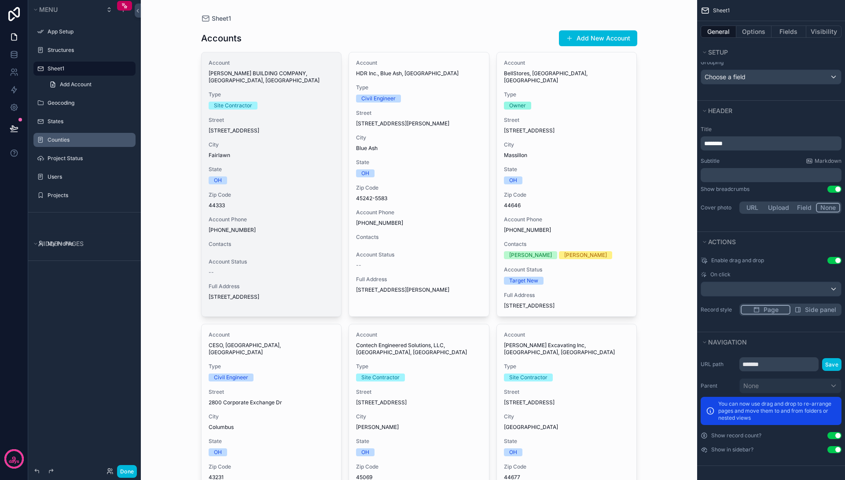
click at [270, 102] on div "Site Contractor" at bounding box center [272, 106] width 126 height 8
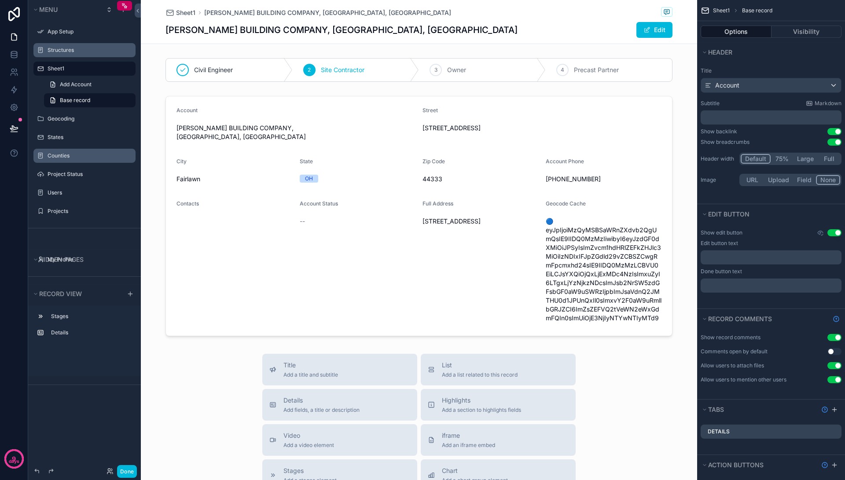
click at [51, 49] on label "Structures" at bounding box center [89, 50] width 83 height 7
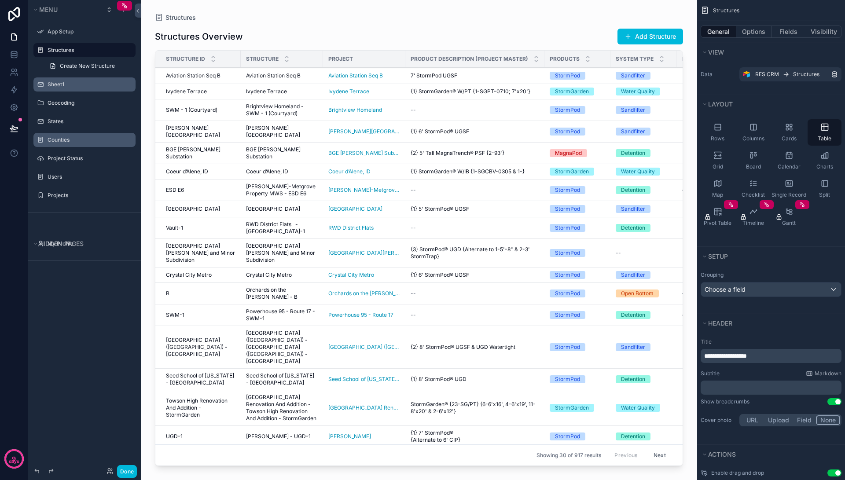
click at [213, 78] on div "scrollable content" at bounding box center [419, 235] width 556 height 470
click at [213, 78] on span "Aviation Station Seq B" at bounding box center [193, 75] width 55 height 7
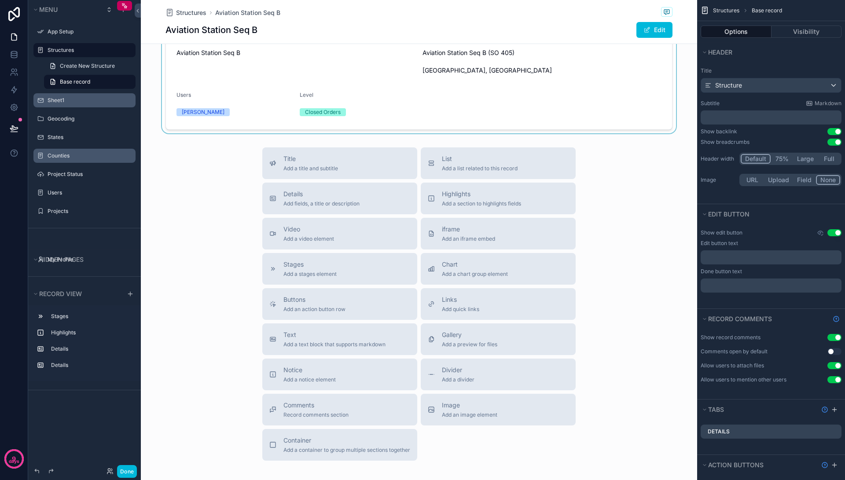
scroll to position [182, 0]
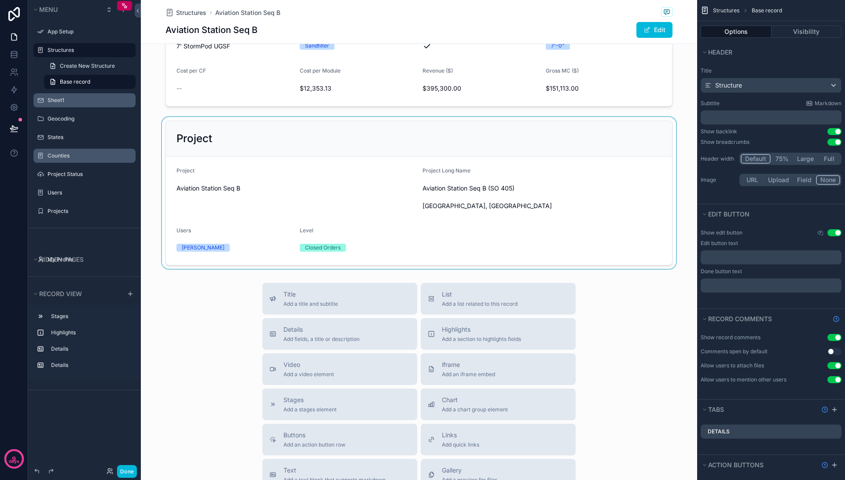
click at [261, 160] on div "scrollable content" at bounding box center [419, 193] width 556 height 152
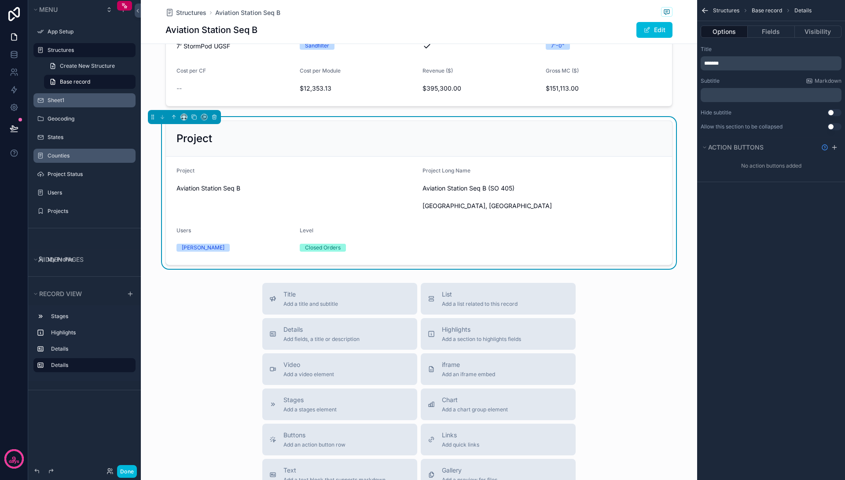
click at [261, 160] on form "Project Aviation Station Seq B Project Long Name Aviation Station Seq B (SO 405…" at bounding box center [419, 211] width 506 height 108
click at [747, 165] on div "No action buttons added" at bounding box center [771, 166] width 148 height 14
click at [258, 140] on div "Project" at bounding box center [418, 139] width 485 height 14
click at [83, 144] on div "States" at bounding box center [84, 137] width 113 height 16
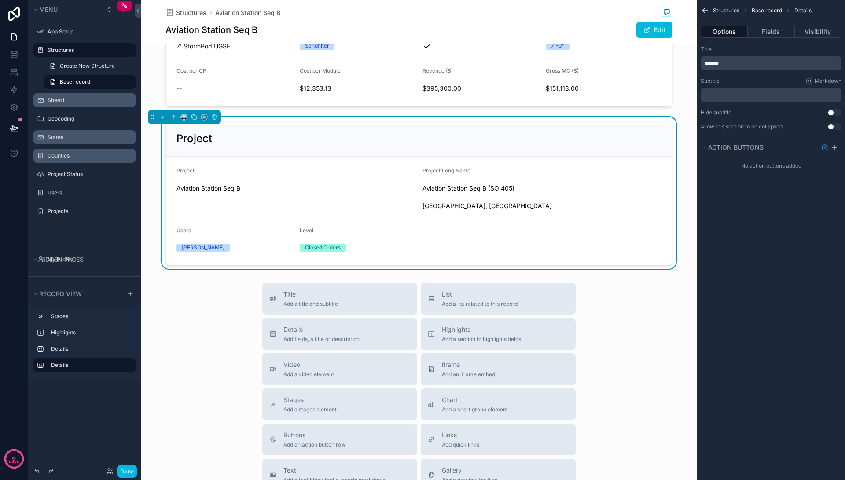
click at [83, 140] on label "States" at bounding box center [89, 137] width 83 height 7
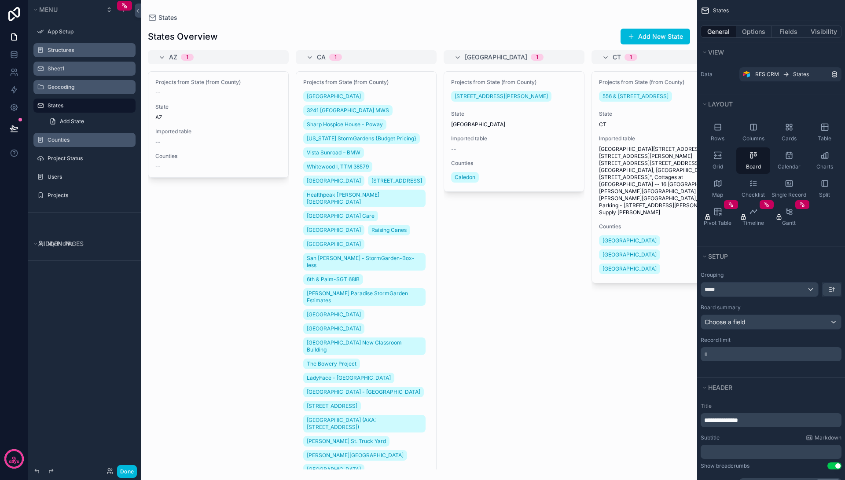
click at [72, 89] on label "Geocoding" at bounding box center [89, 87] width 83 height 7
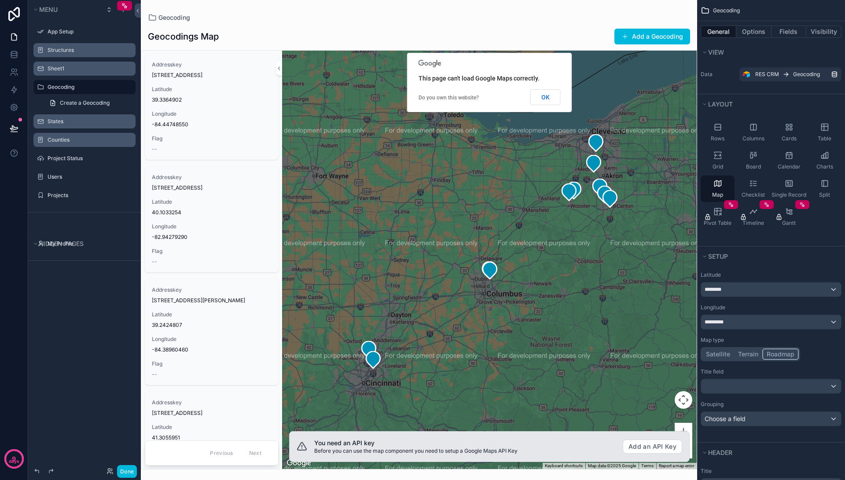
click at [60, 68] on label "Sheet1" at bounding box center [89, 68] width 83 height 7
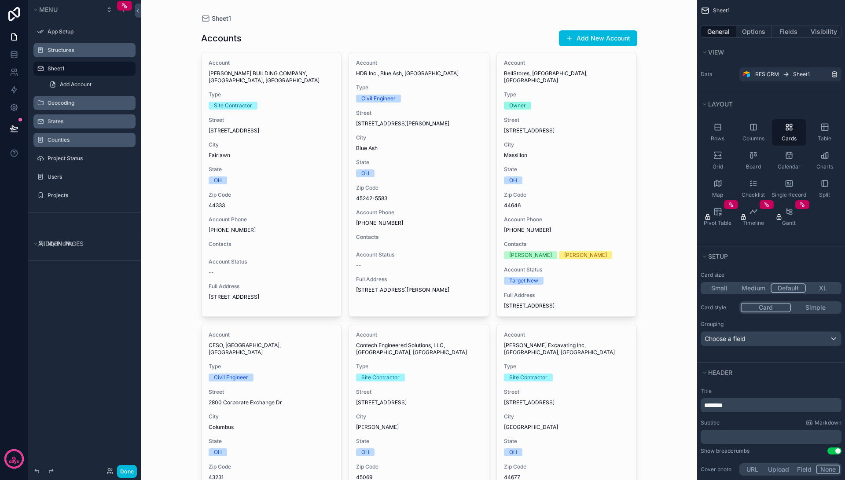
click at [60, 53] on label "Structures" at bounding box center [89, 50] width 83 height 7
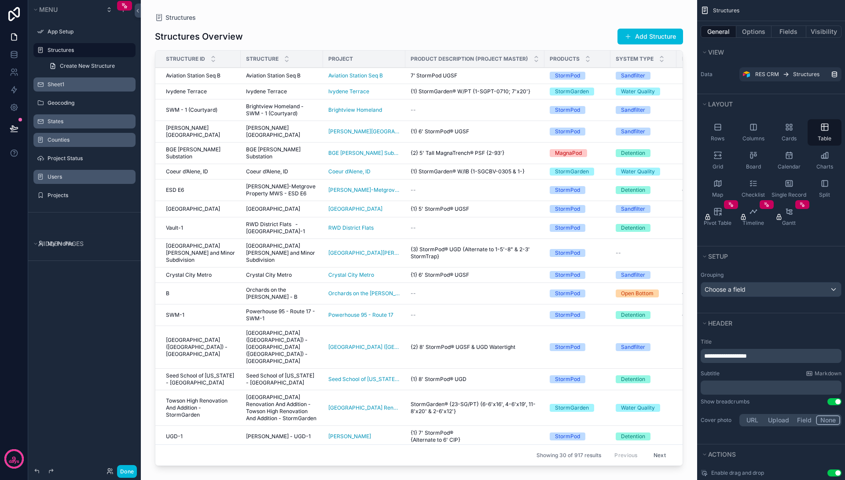
click at [53, 173] on div "Users" at bounding box center [91, 176] width 86 height 7
click at [48, 173] on div "Users" at bounding box center [91, 176] width 86 height 7
click at [69, 97] on div "Geocoding" at bounding box center [84, 103] width 99 height 14
click at [69, 103] on label "Geocoding" at bounding box center [89, 102] width 83 height 7
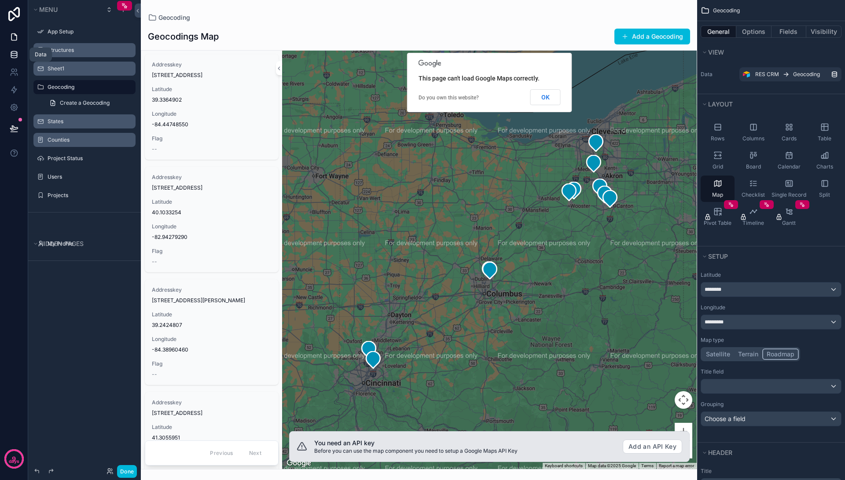
click at [15, 52] on icon at bounding box center [14, 54] width 9 height 9
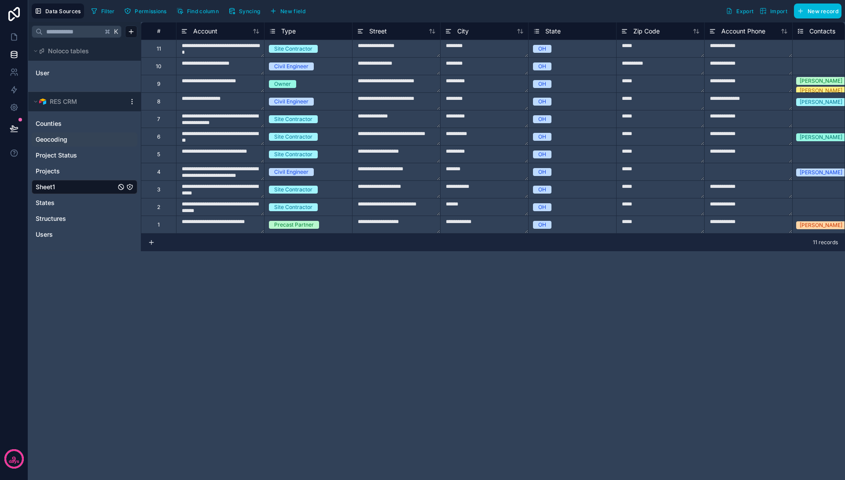
click at [84, 137] on link "Geocoding" at bounding box center [76, 139] width 80 height 9
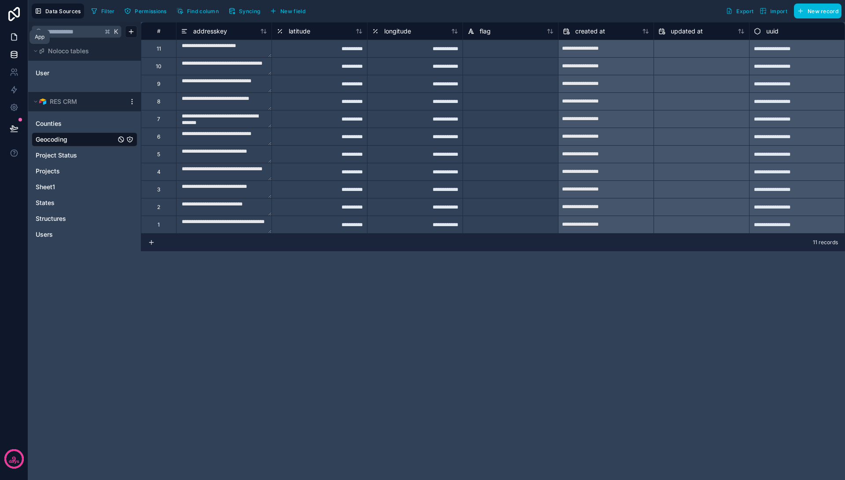
click at [17, 34] on icon at bounding box center [14, 37] width 9 height 9
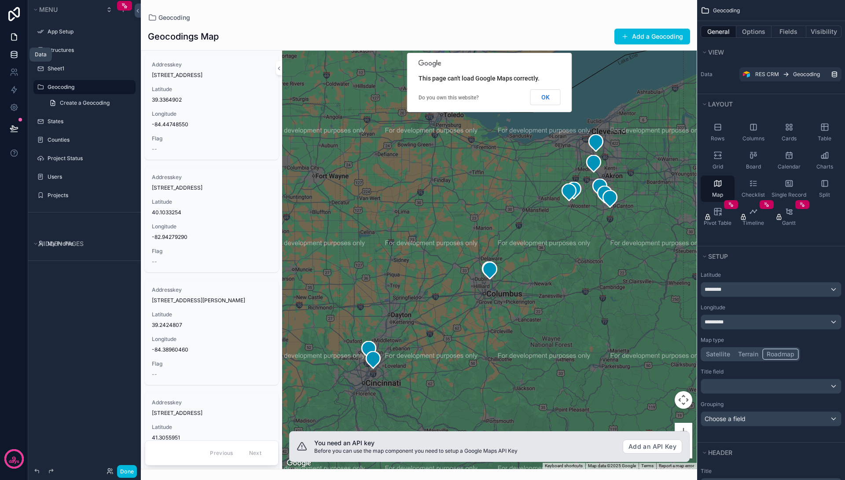
click at [14, 57] on icon at bounding box center [14, 54] width 9 height 9
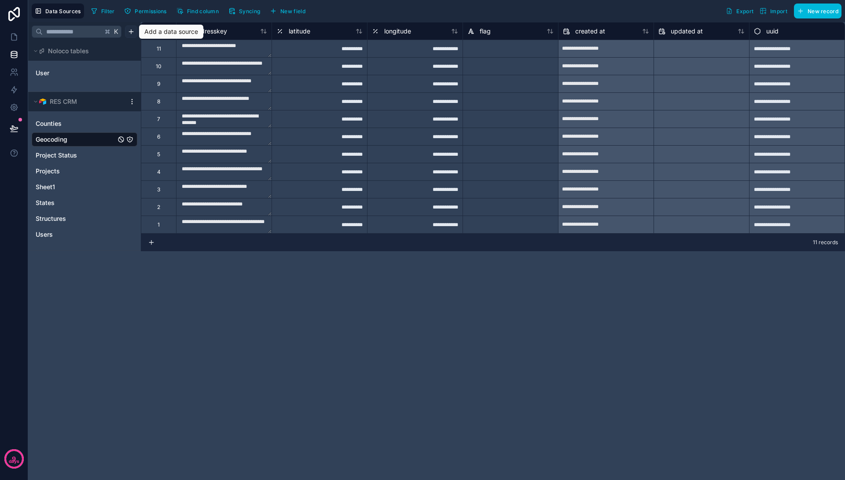
click at [133, 32] on html "**********" at bounding box center [422, 240] width 845 height 480
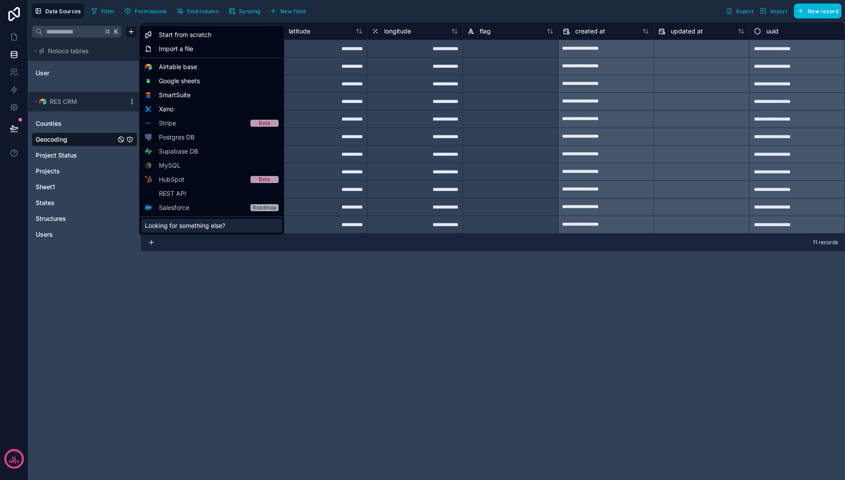
click at [197, 224] on div "Looking for something else?" at bounding box center [211, 226] width 141 height 14
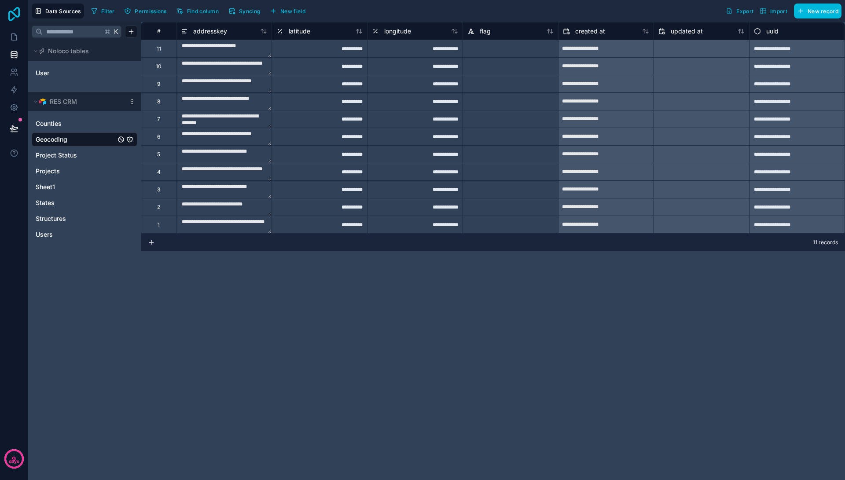
click at [14, 12] on icon at bounding box center [14, 14] width 18 height 14
